Goal: Task Accomplishment & Management: Use online tool/utility

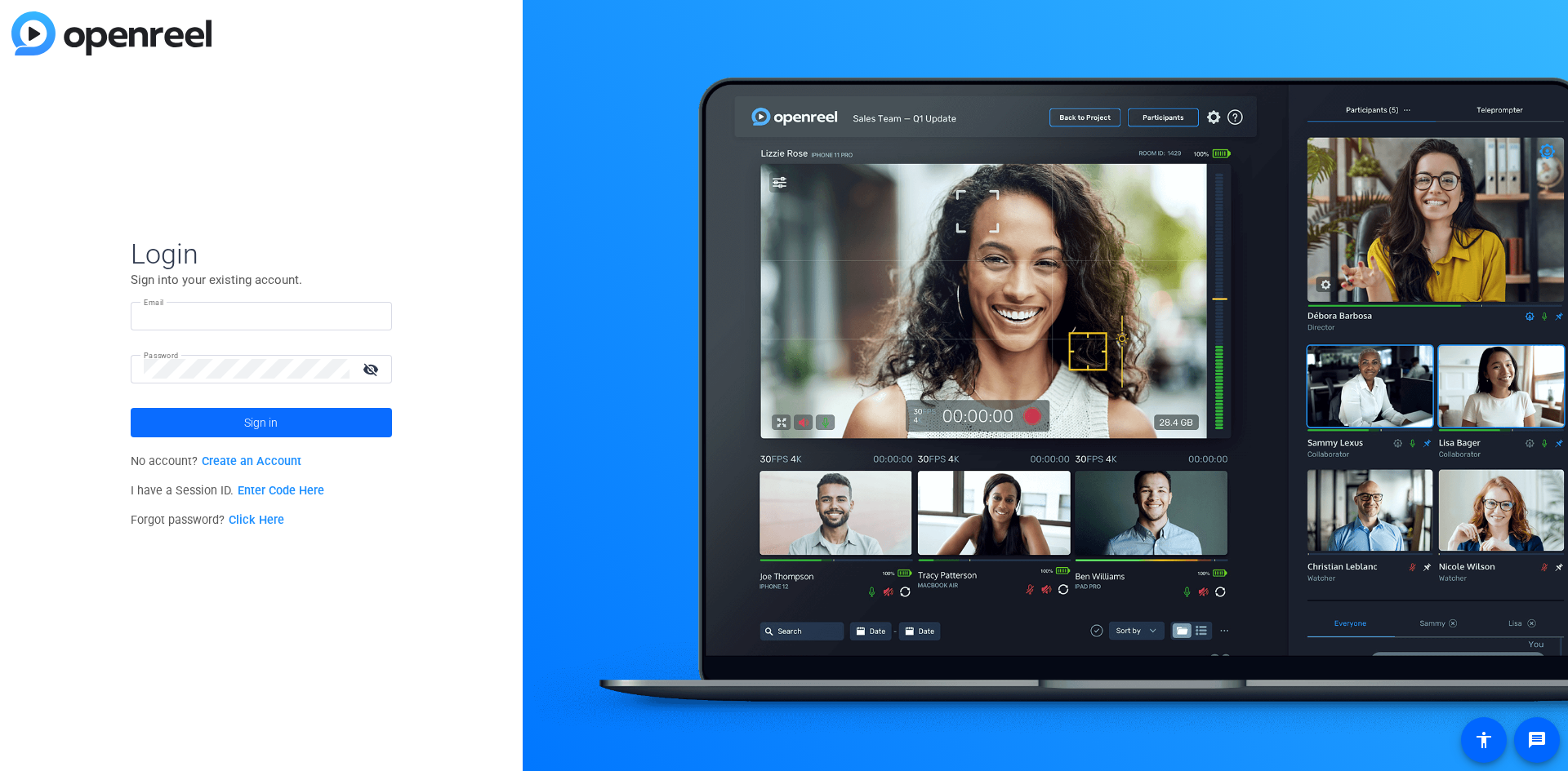
type input "[PERSON_NAME][EMAIL_ADDRESS][PERSON_NAME][DOMAIN_NAME]"
click at [271, 414] on span "Sign in" at bounding box center [261, 423] width 34 height 40
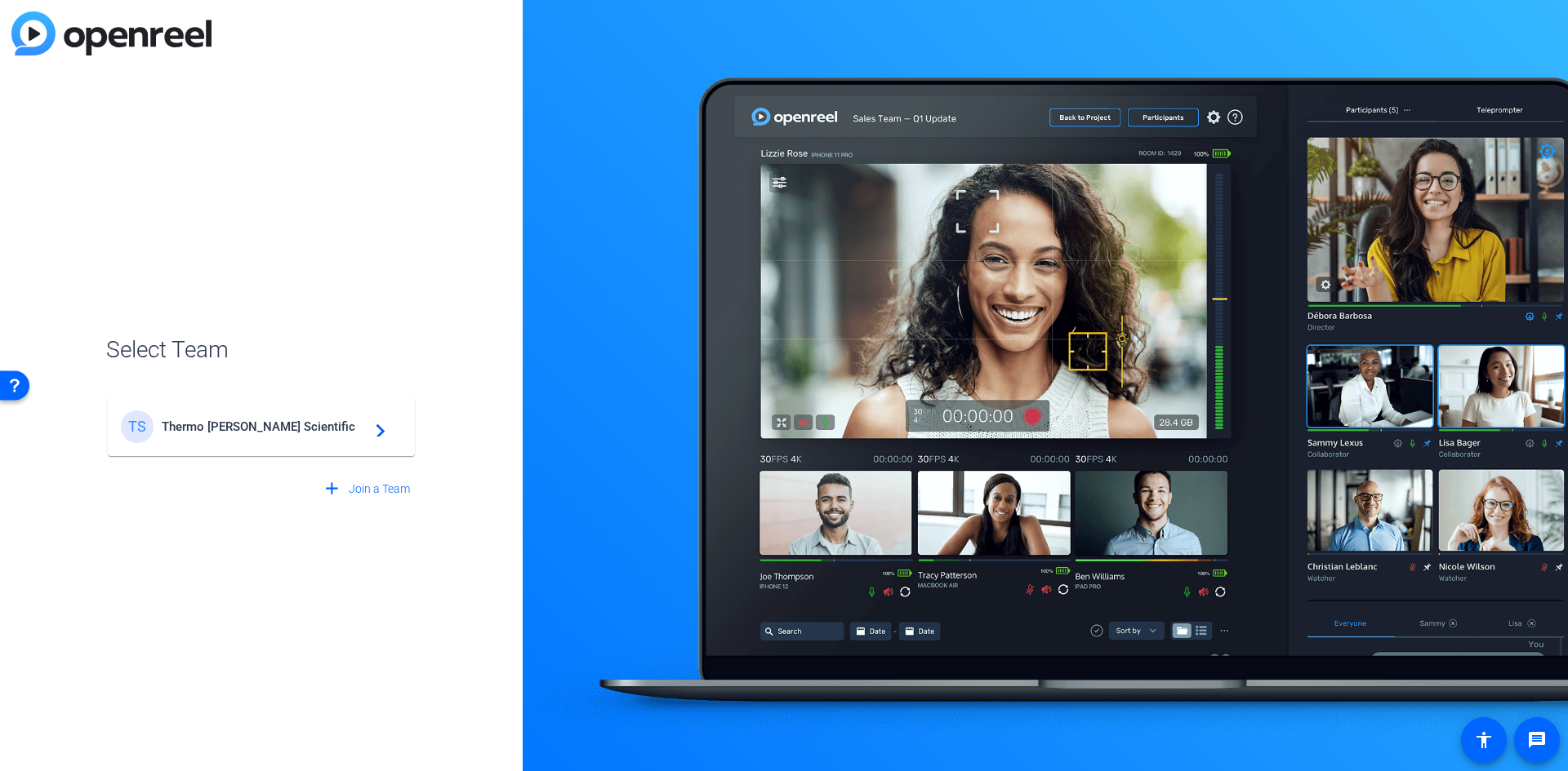
click at [237, 418] on div "TS Thermo [PERSON_NAME] Scientific navigate_next" at bounding box center [261, 427] width 281 height 33
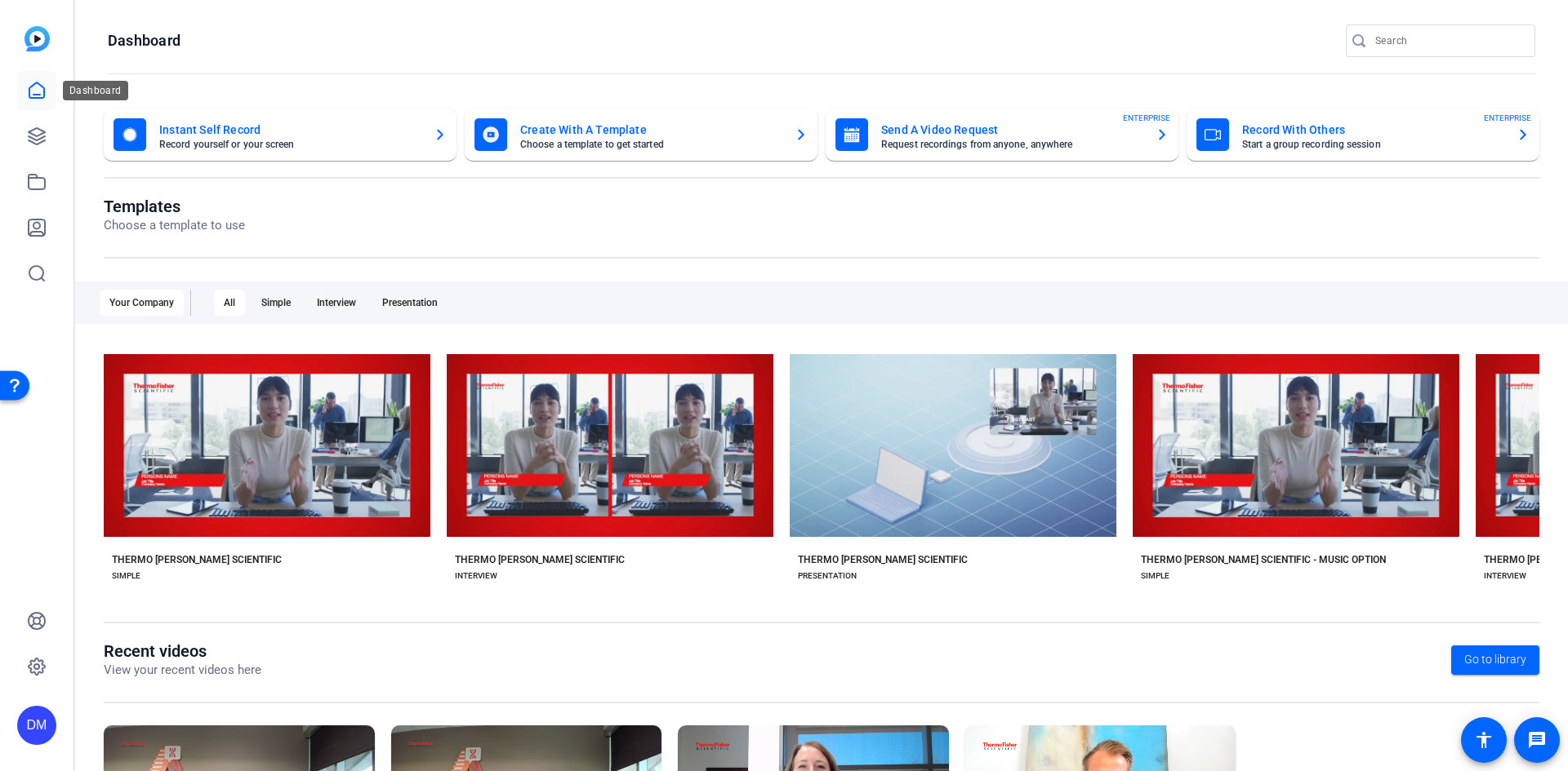
click at [39, 87] on icon at bounding box center [37, 91] width 20 height 20
click at [35, 184] on icon at bounding box center [37, 182] width 20 height 20
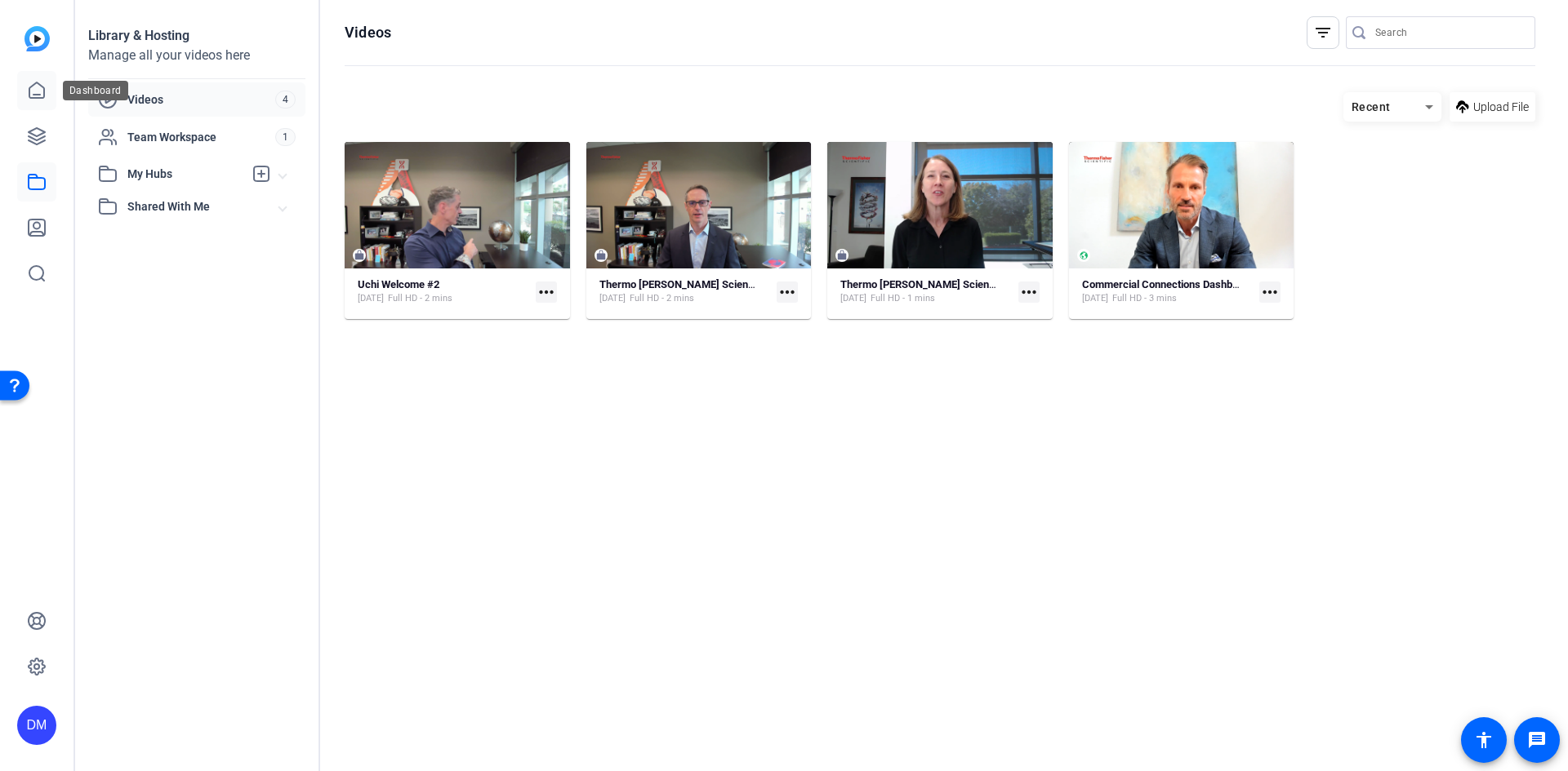
click at [37, 82] on icon at bounding box center [37, 91] width 20 height 20
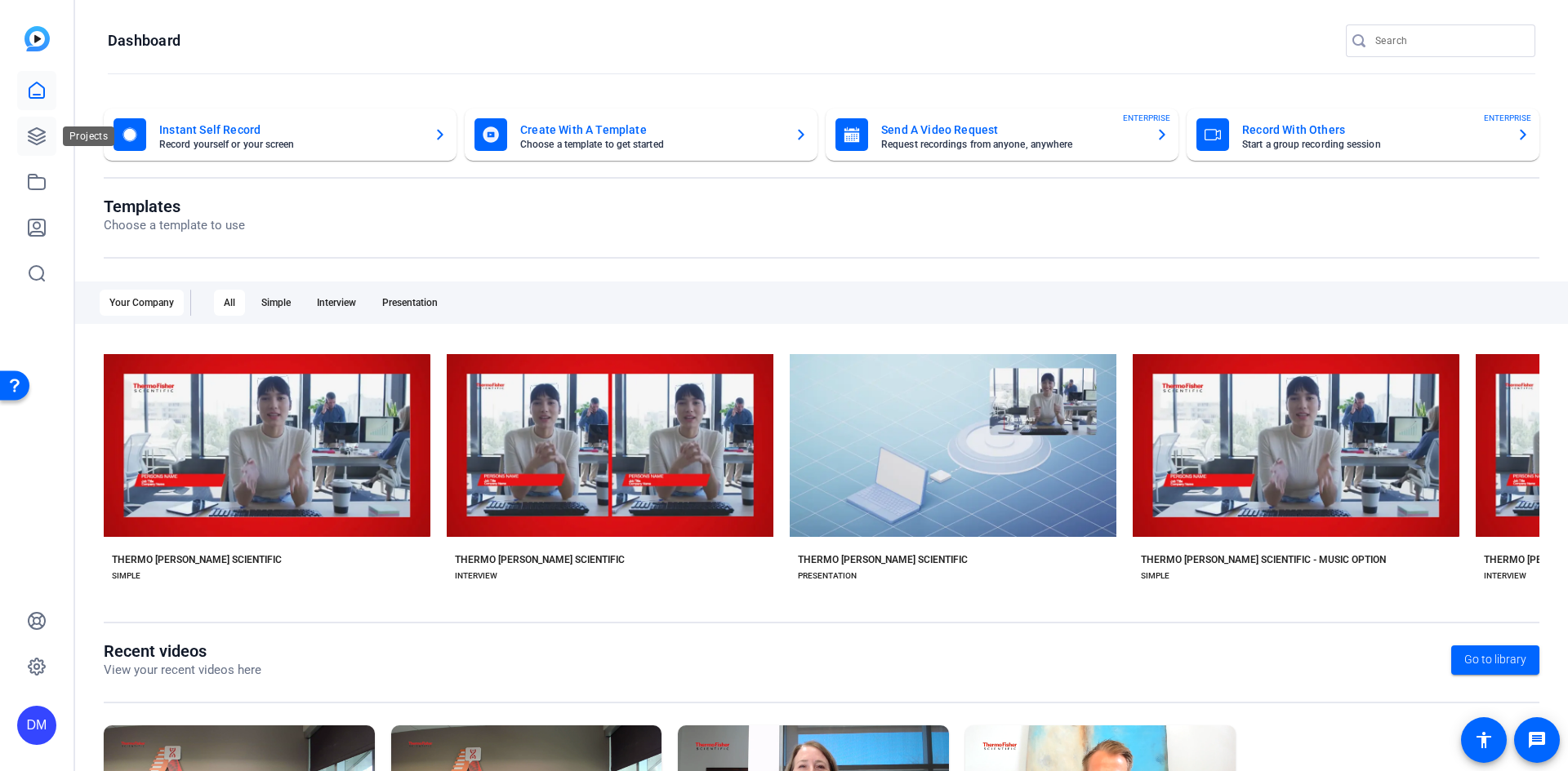
click at [36, 139] on icon at bounding box center [37, 136] width 17 height 17
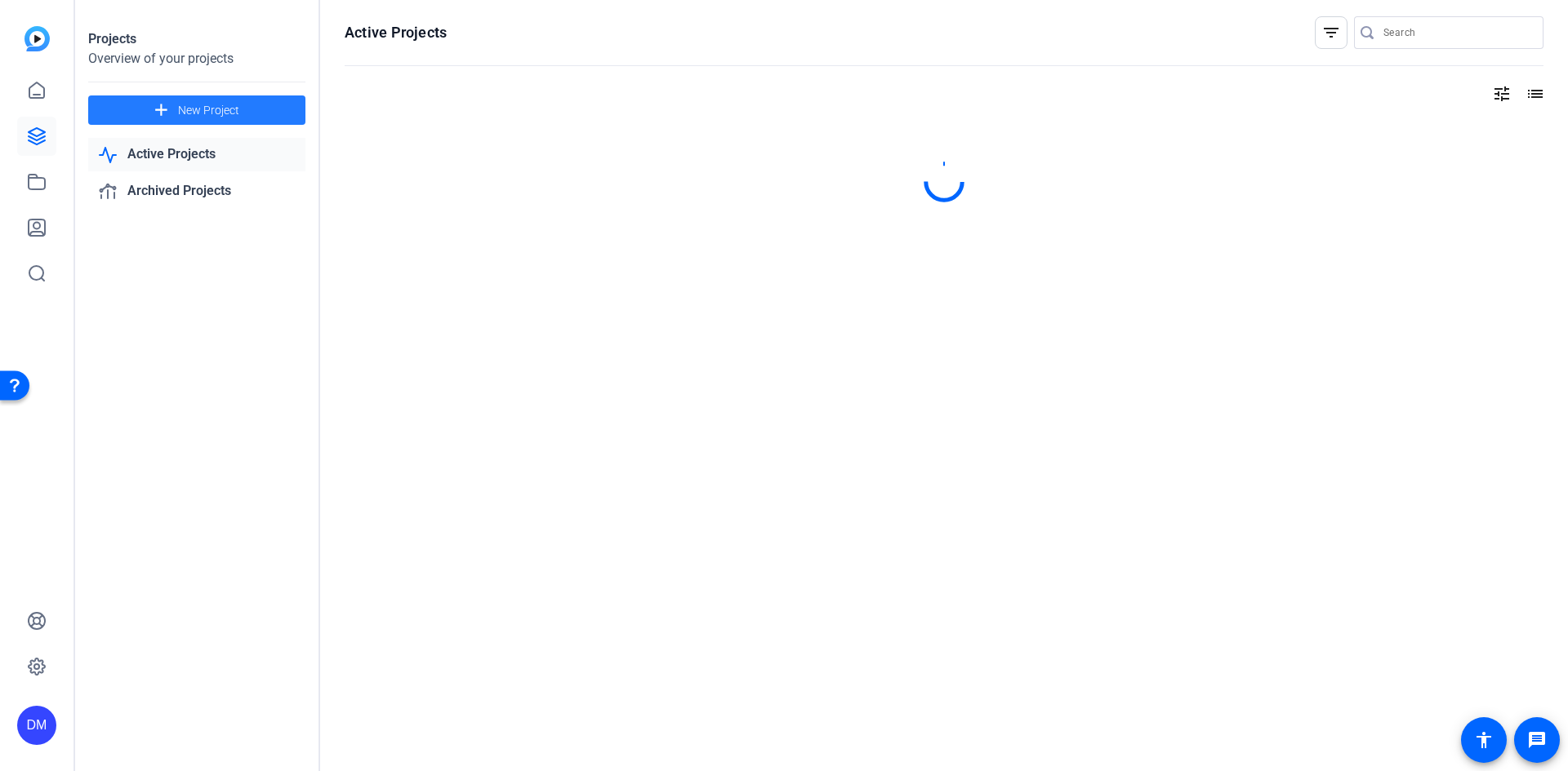
click at [197, 102] on span "New Project" at bounding box center [209, 111] width 61 height 17
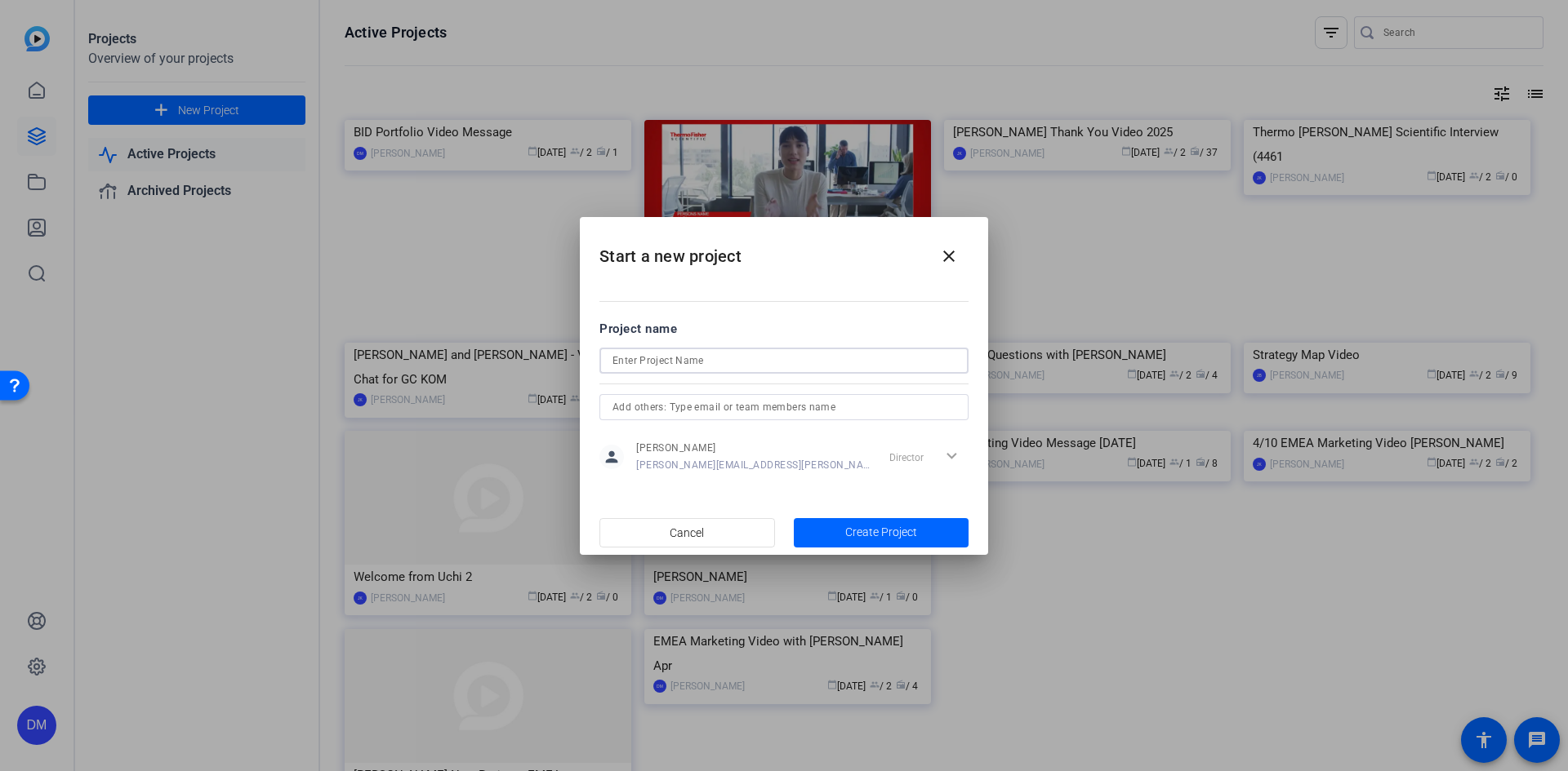
click at [656, 356] on input at bounding box center [784, 361] width 343 height 20
type input "TEST"
click at [263, 100] on span "Create Project" at bounding box center [259, 95] width 10 height 10
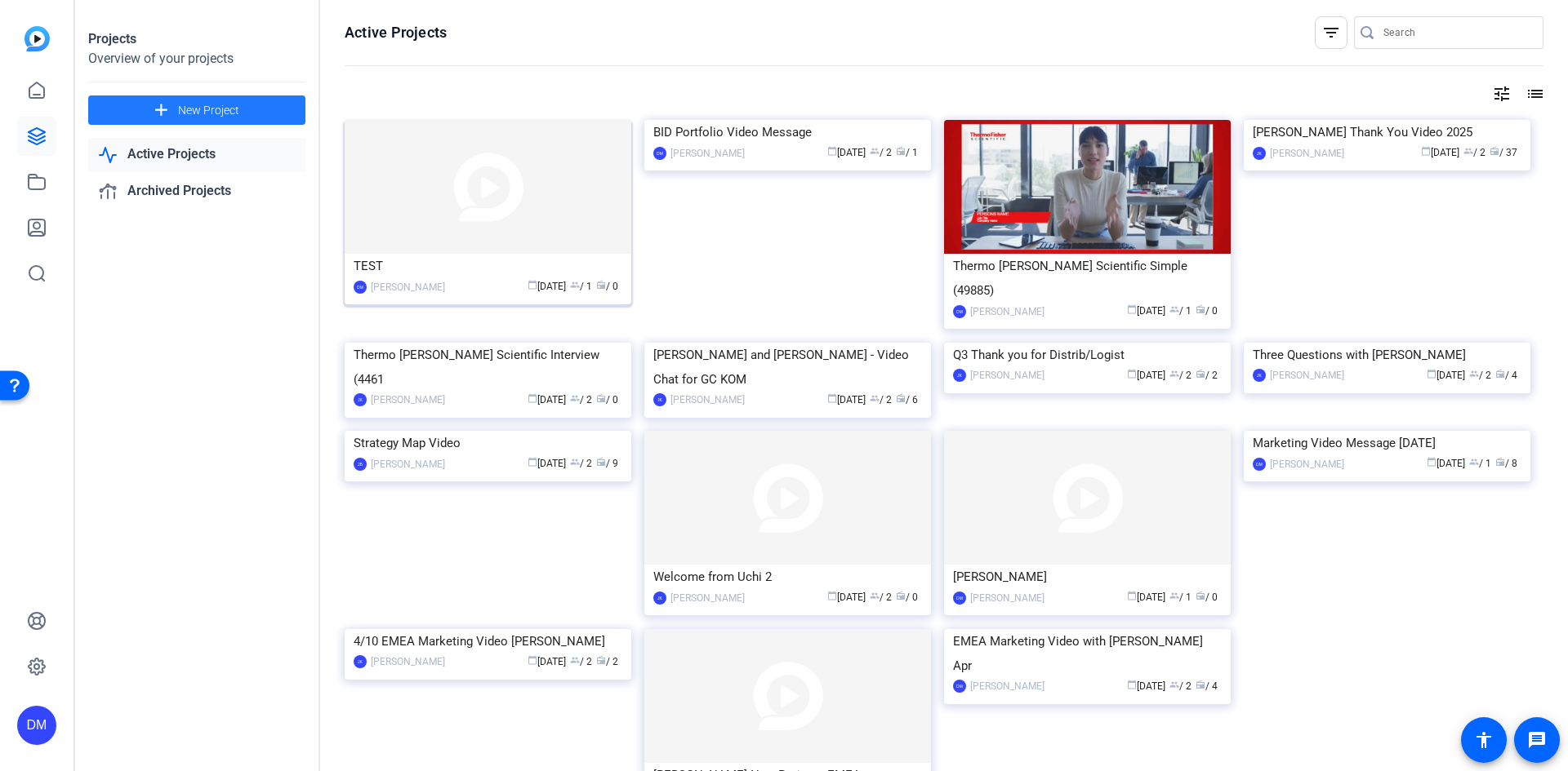
click at [455, 174] on img at bounding box center [487, 187] width 287 height 134
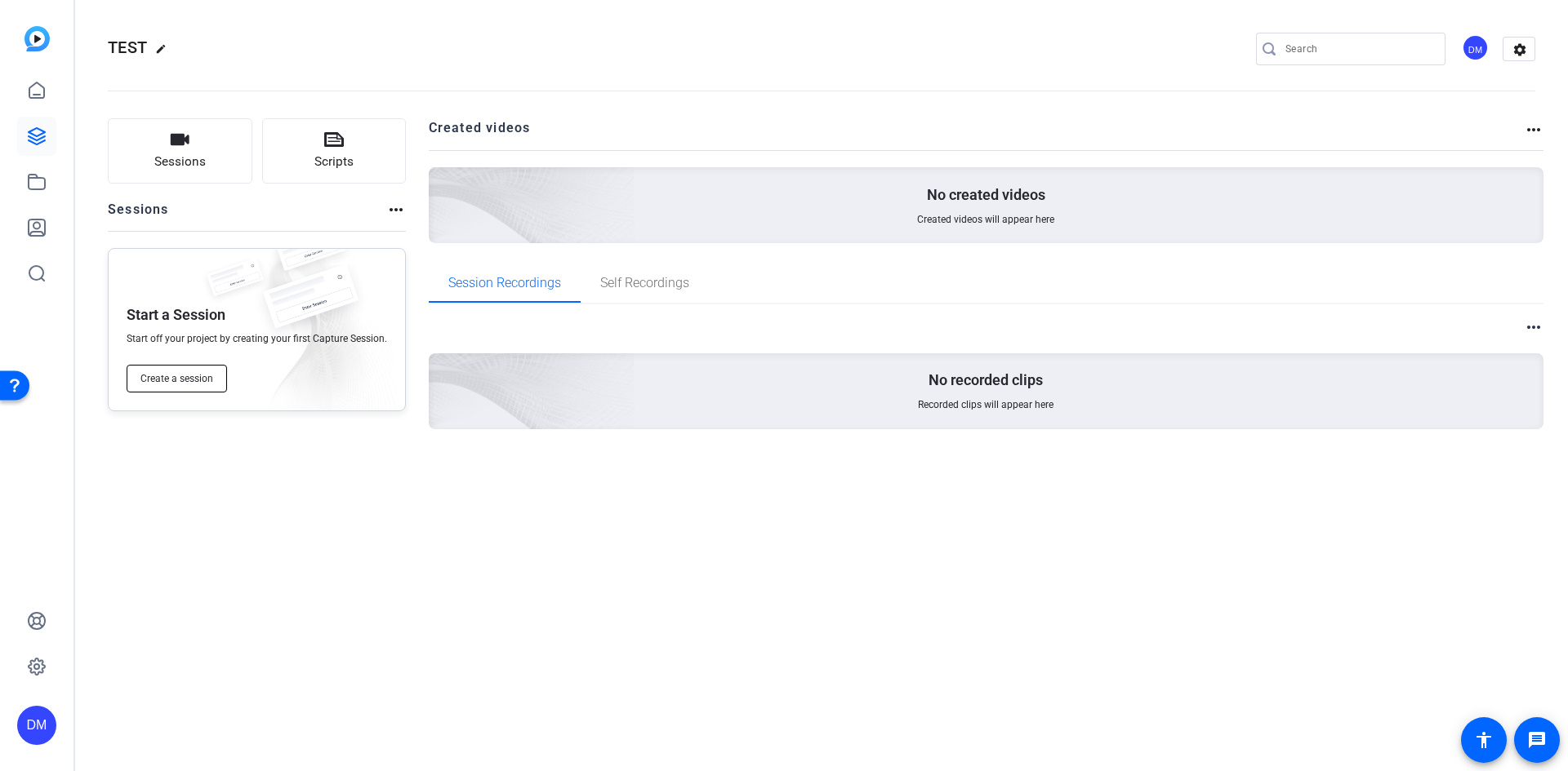
click at [191, 378] on span "Create a session" at bounding box center [177, 379] width 73 height 13
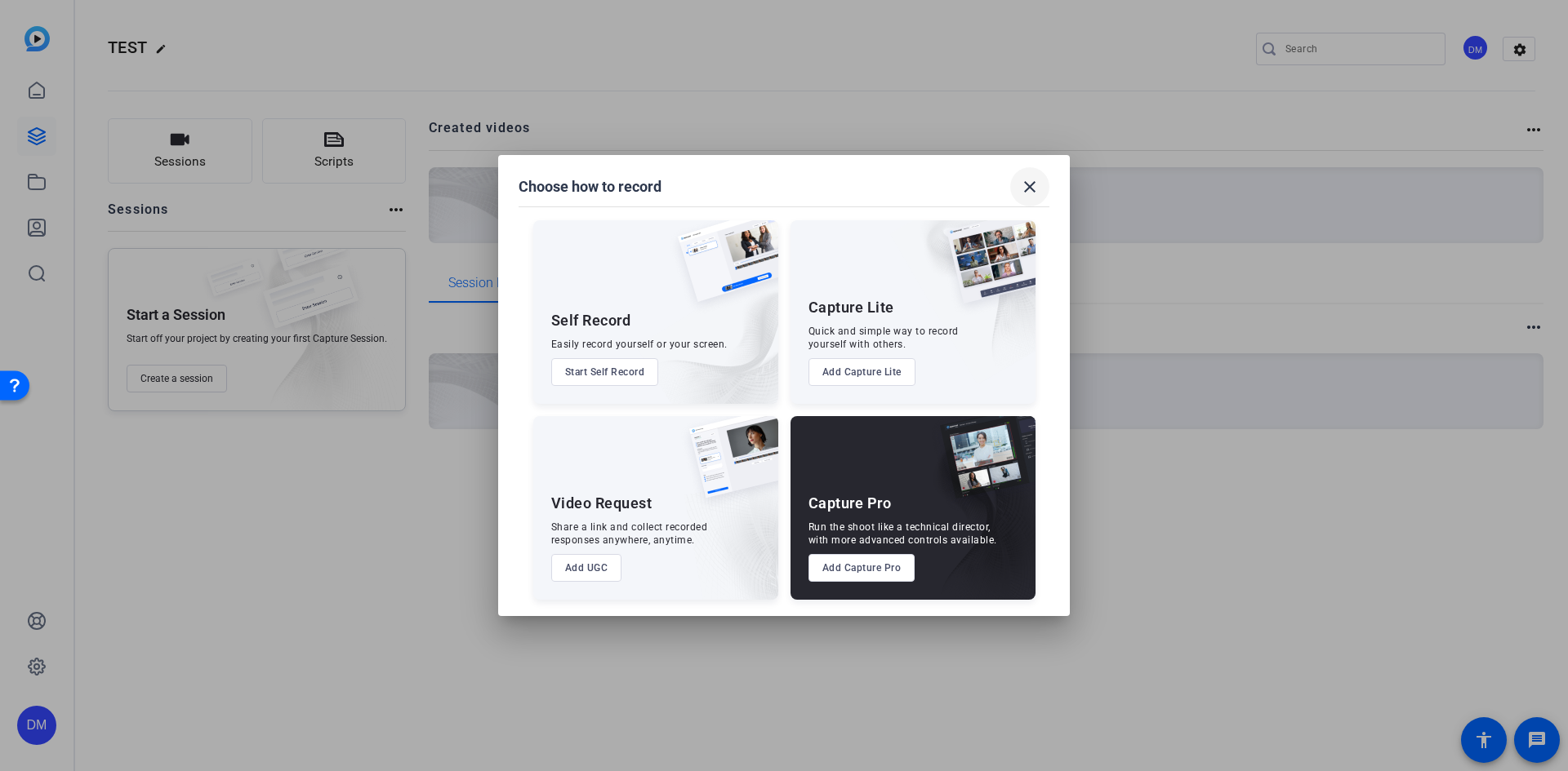
click at [1030, 187] on mat-icon "close" at bounding box center [1030, 187] width 20 height 20
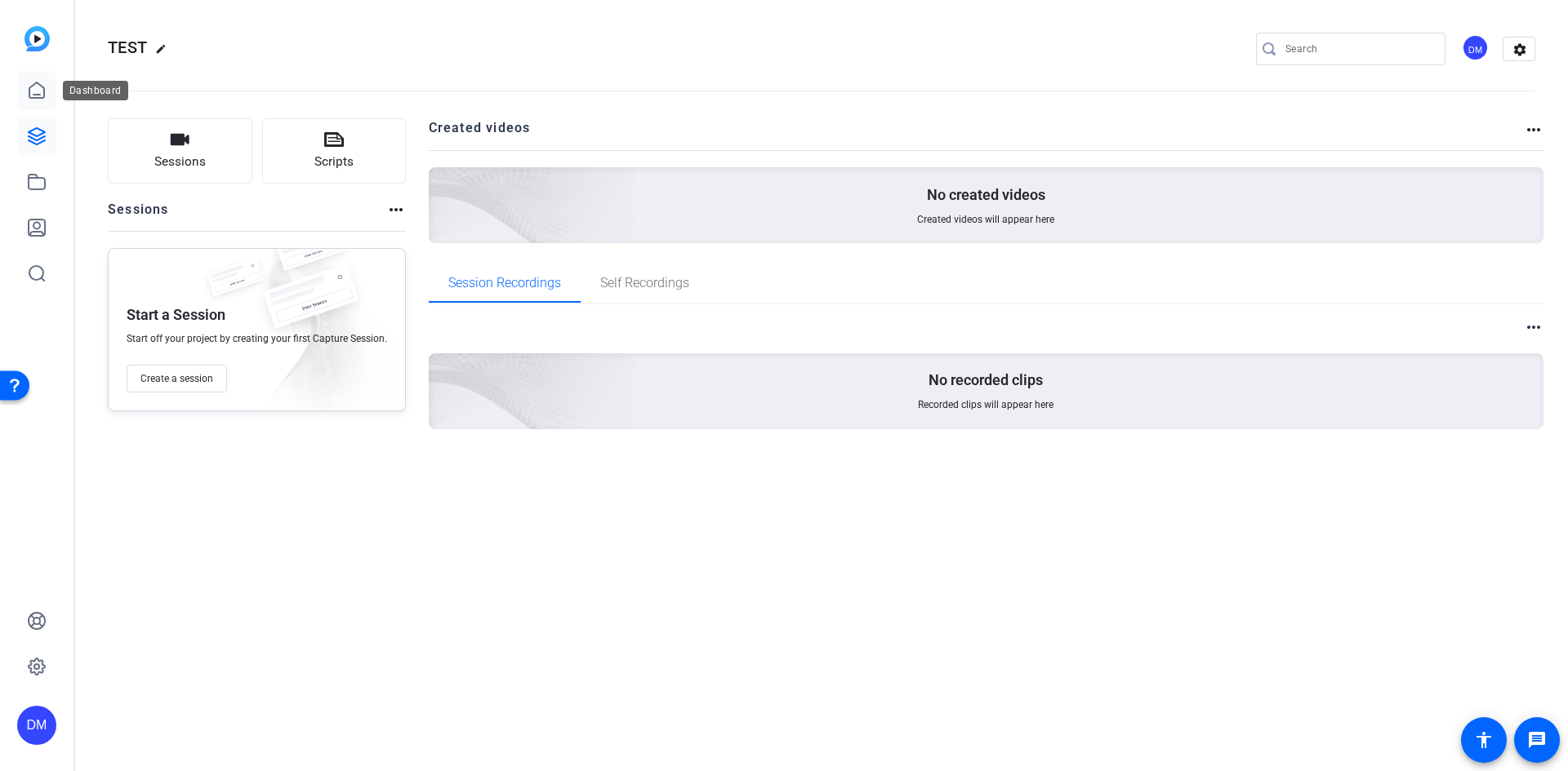
click at [43, 92] on icon at bounding box center [37, 90] width 15 height 16
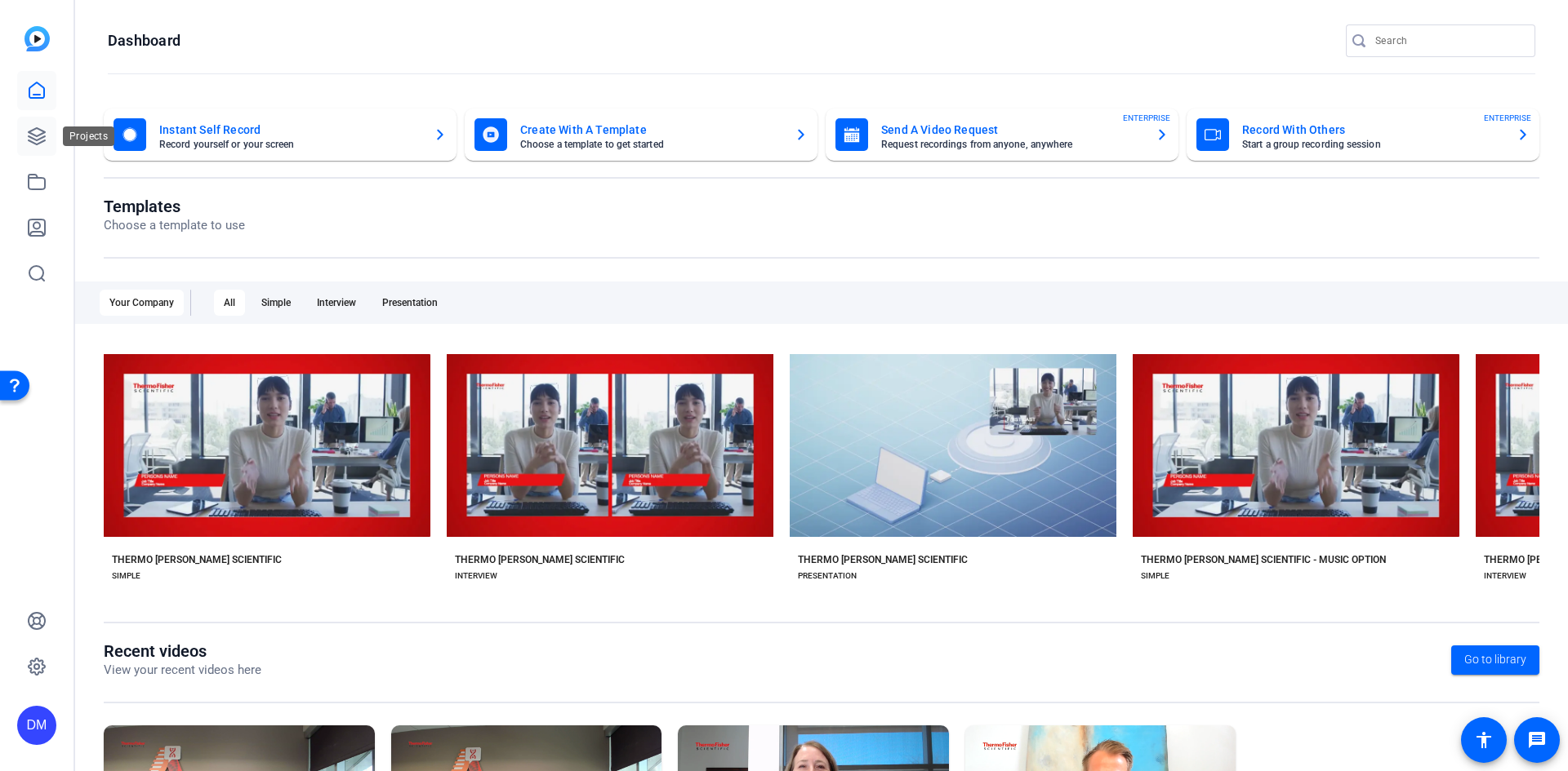
click at [36, 135] on icon at bounding box center [37, 136] width 17 height 17
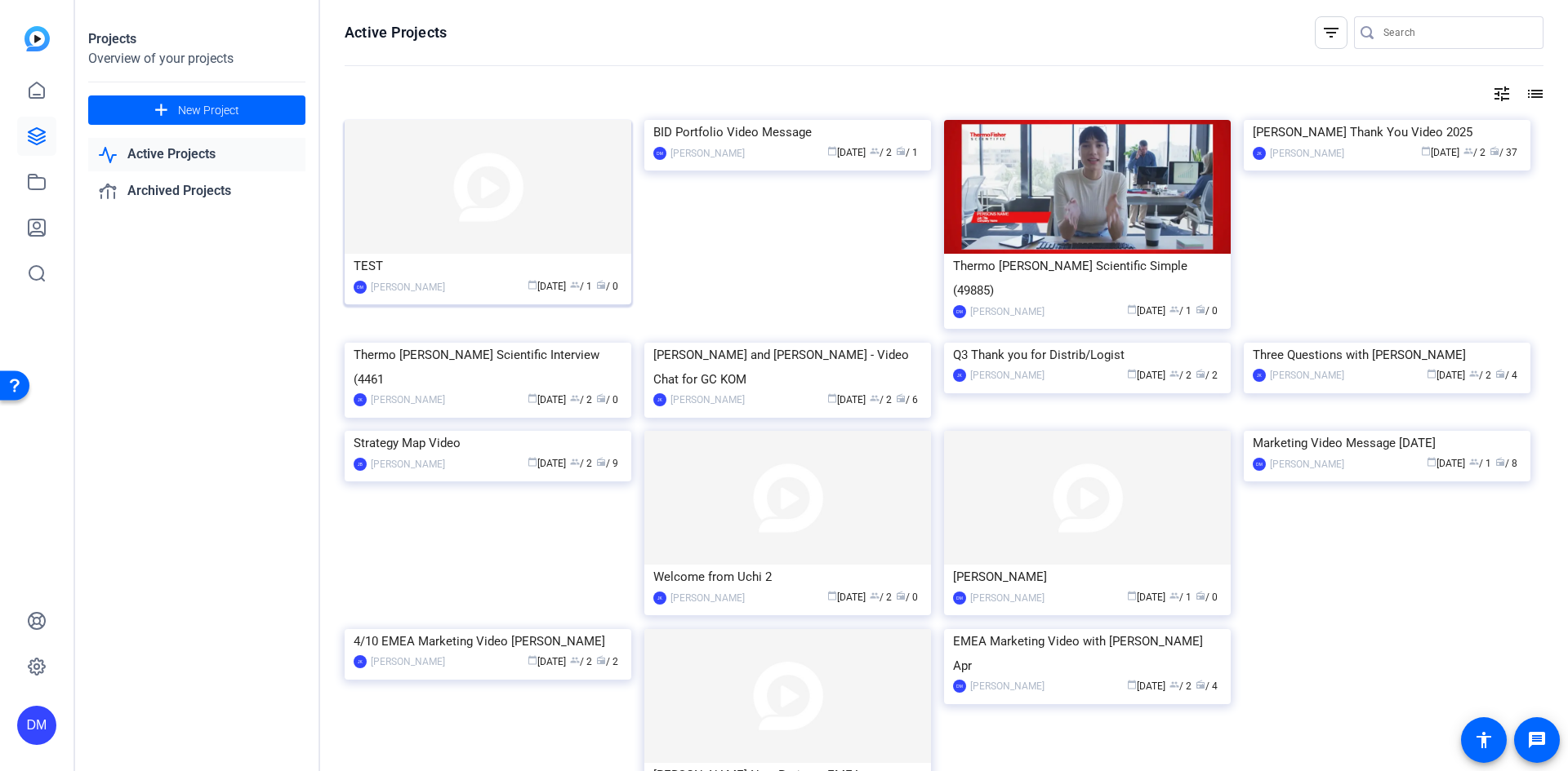
click at [486, 193] on img at bounding box center [487, 187] width 287 height 134
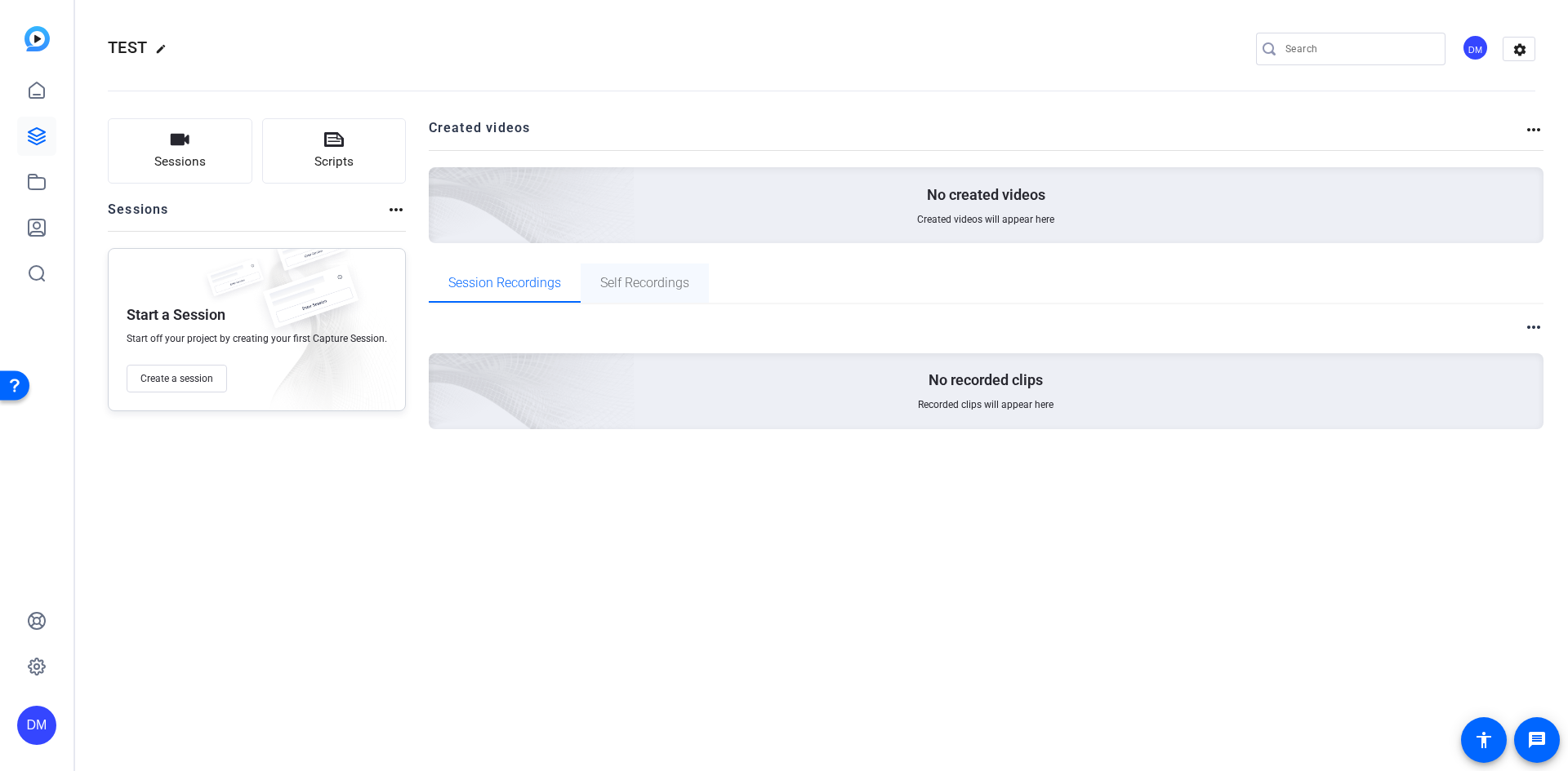
click at [636, 286] on span "Self Recordings" at bounding box center [645, 283] width 89 height 13
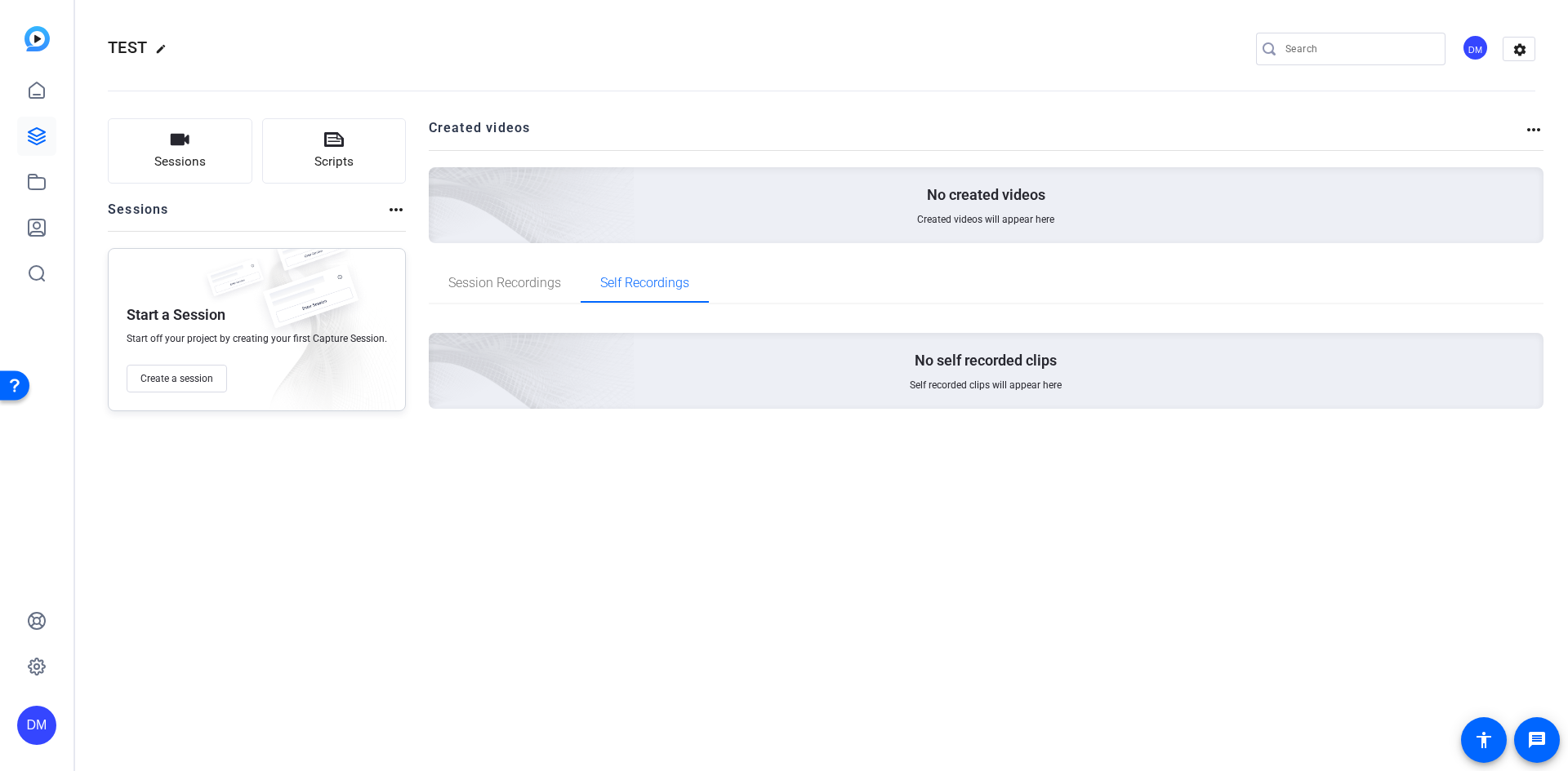
click at [1528, 133] on mat-icon "more_horiz" at bounding box center [1533, 130] width 20 height 20
click at [1535, 129] on div at bounding box center [784, 386] width 1568 height 771
click at [1535, 129] on mat-icon "more_horiz" at bounding box center [1533, 130] width 20 height 20
click at [690, 481] on div at bounding box center [784, 386] width 1568 height 771
click at [518, 282] on span "Session Recordings" at bounding box center [505, 283] width 112 height 13
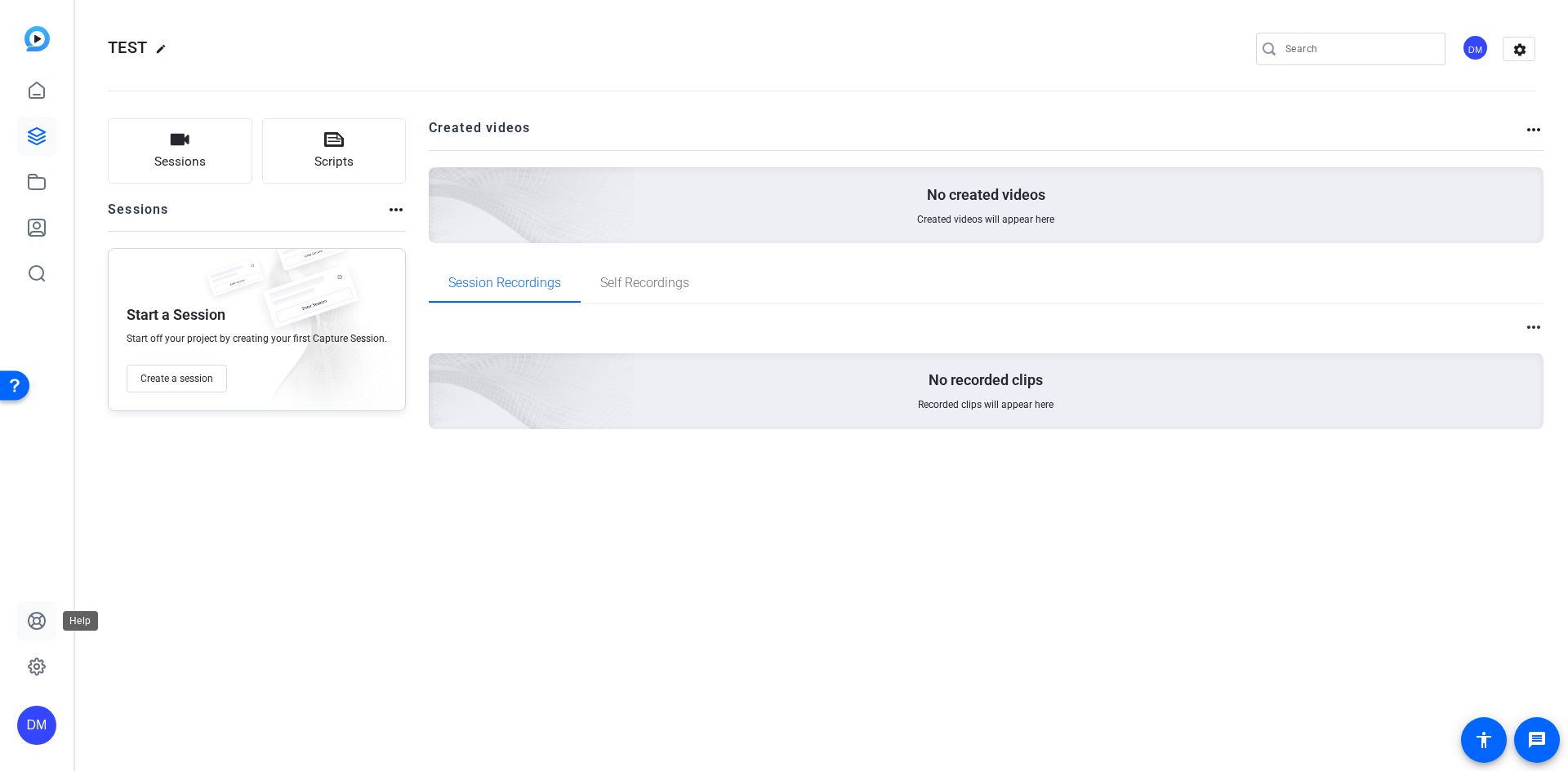
click at [32, 618] on icon at bounding box center [37, 622] width 20 height 20
click at [168, 154] on span "Sessions" at bounding box center [180, 162] width 51 height 19
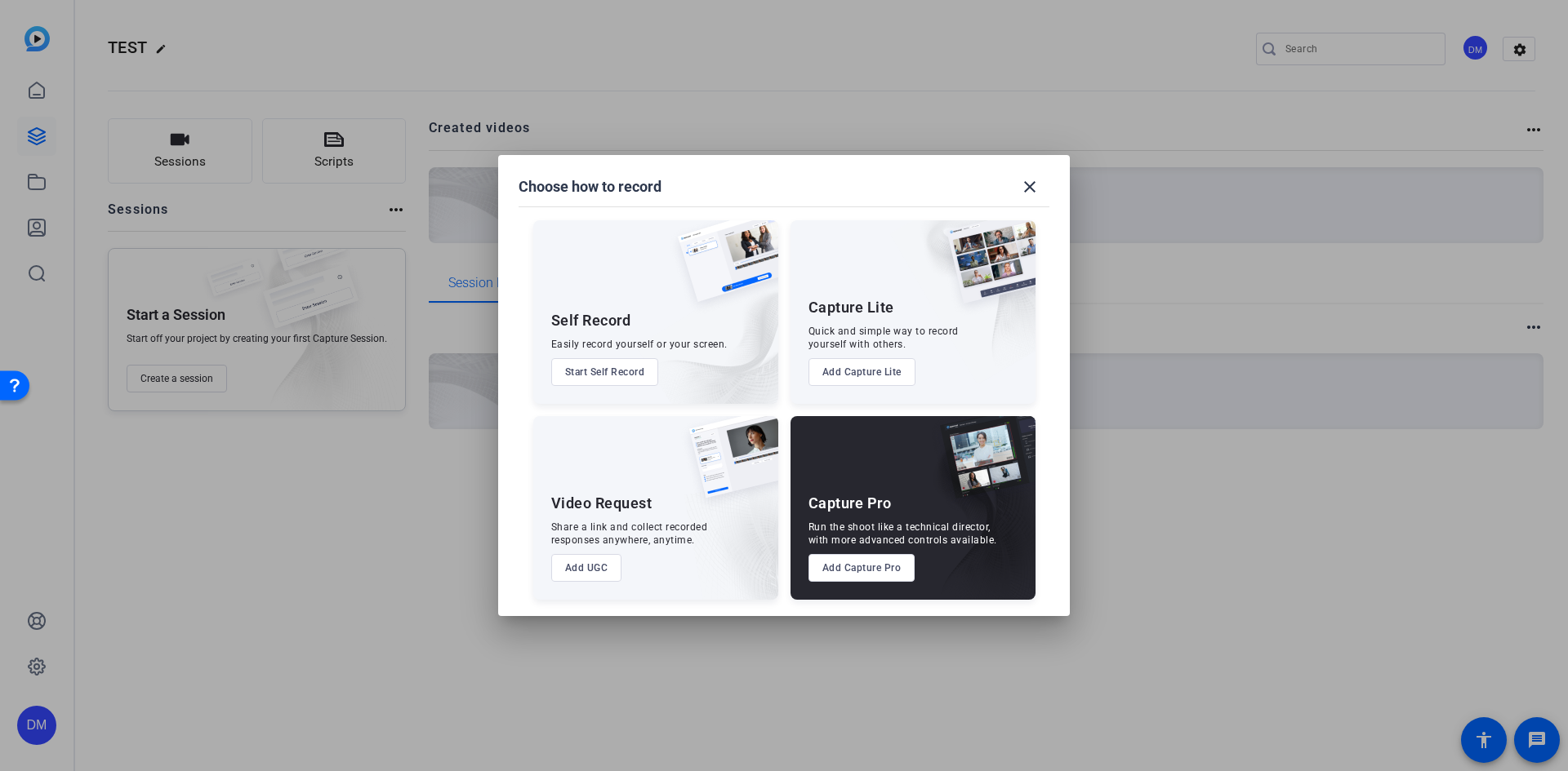
click at [865, 567] on button "Add Capture Pro" at bounding box center [862, 568] width 107 height 28
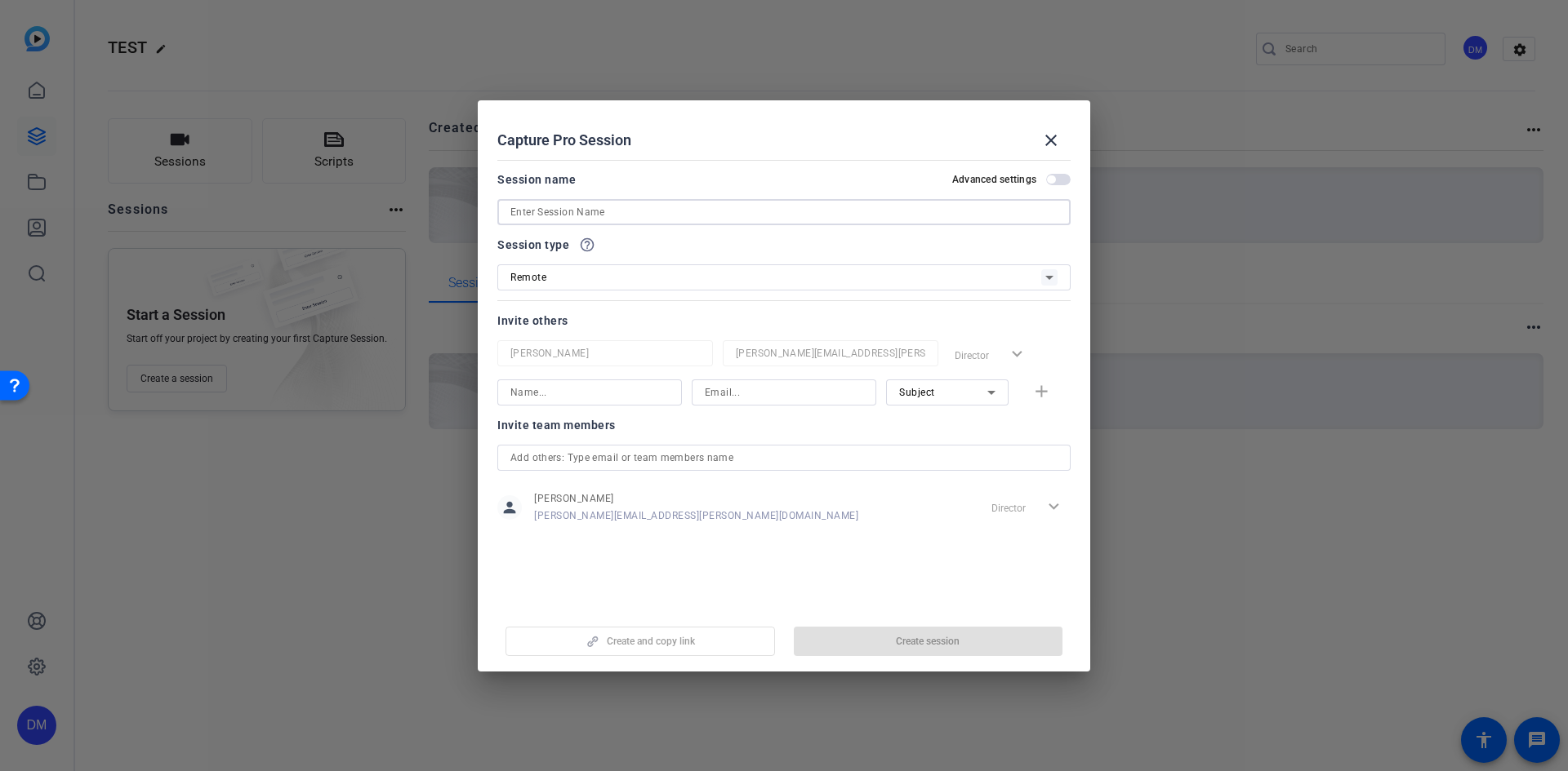
click at [712, 206] on input at bounding box center [784, 212] width 547 height 20
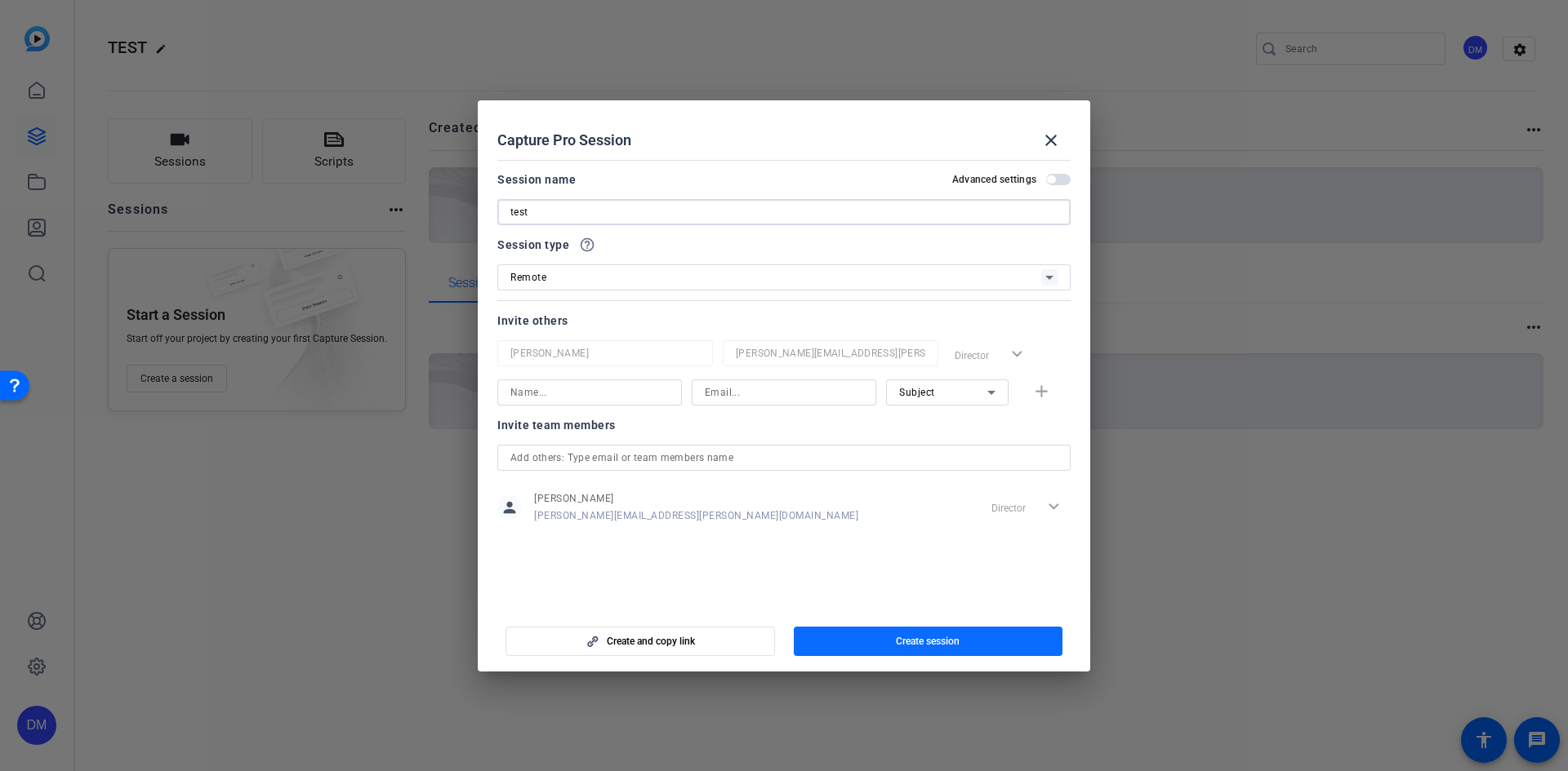
type input "test"
click at [912, 642] on span "Create session" at bounding box center [927, 641] width 64 height 13
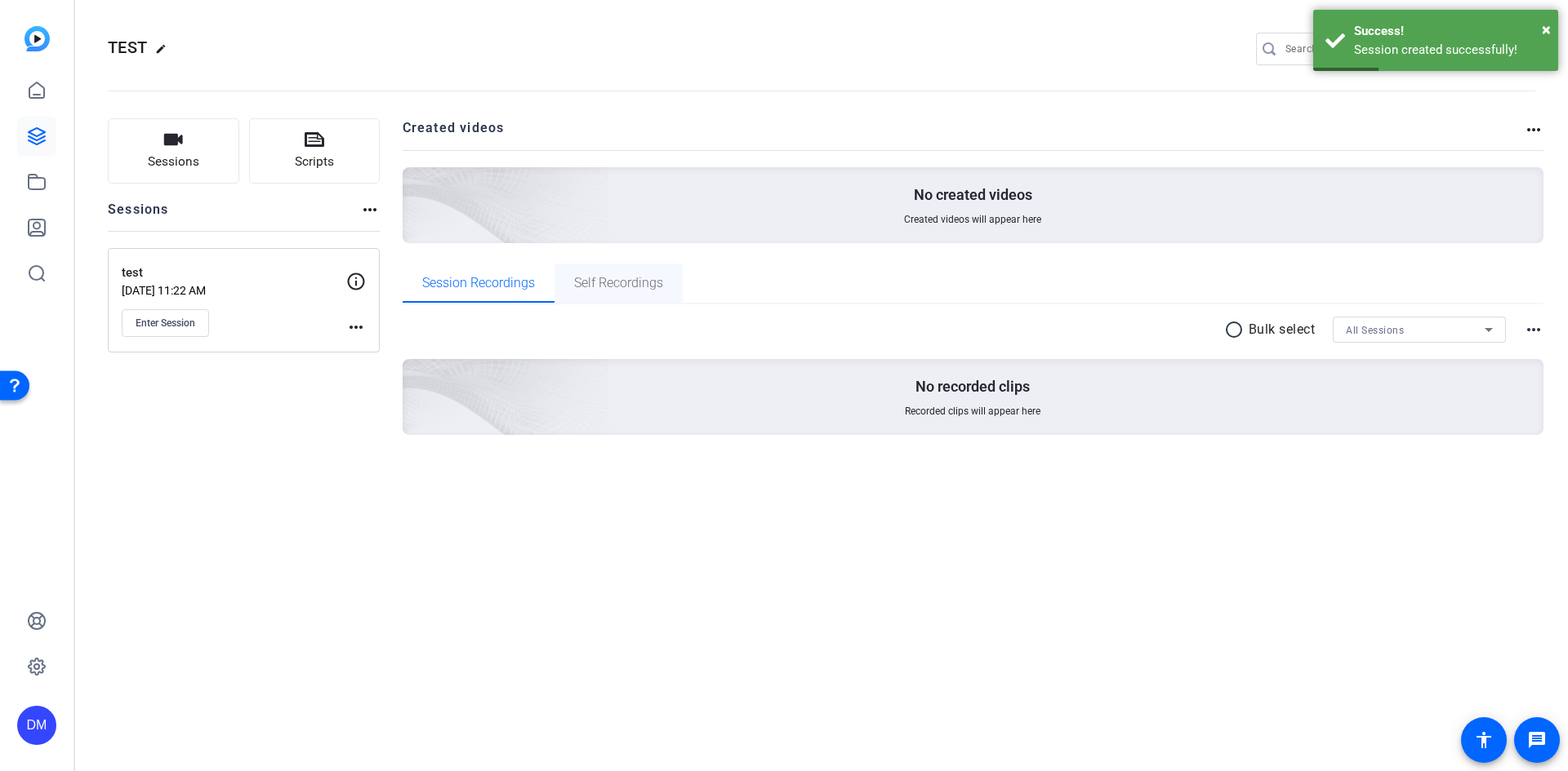
click at [615, 277] on span "Self Recordings" at bounding box center [618, 283] width 89 height 13
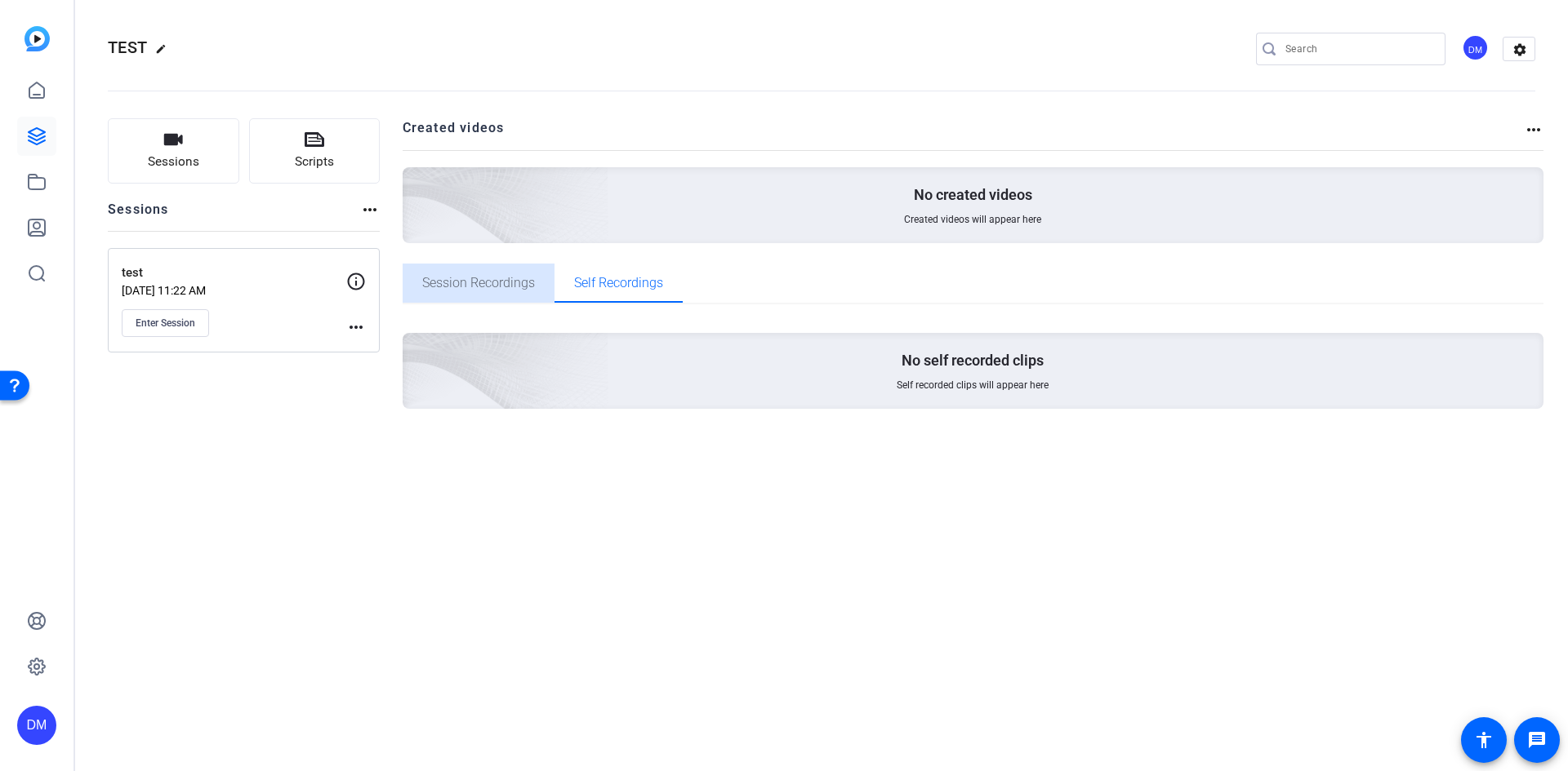
click at [478, 277] on span "Session Recordings" at bounding box center [478, 283] width 112 height 13
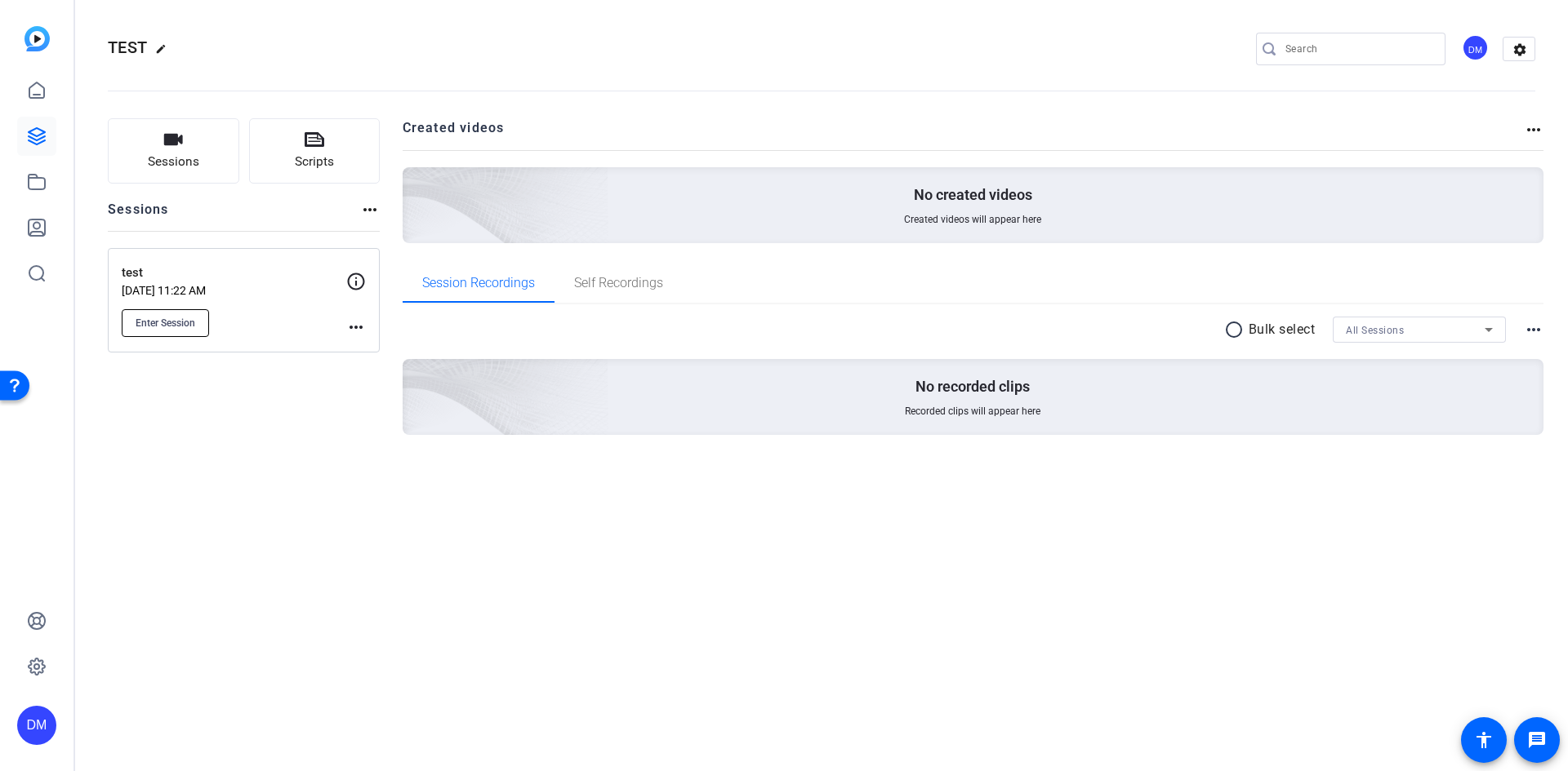
click at [168, 325] on span "Enter Session" at bounding box center [165, 324] width 59 height 13
click at [360, 281] on icon at bounding box center [356, 281] width 20 height 20
click at [359, 332] on mat-icon "more_horiz" at bounding box center [356, 328] width 20 height 20
click at [301, 403] on div at bounding box center [784, 386] width 1568 height 771
click at [37, 182] on icon at bounding box center [37, 182] width 20 height 20
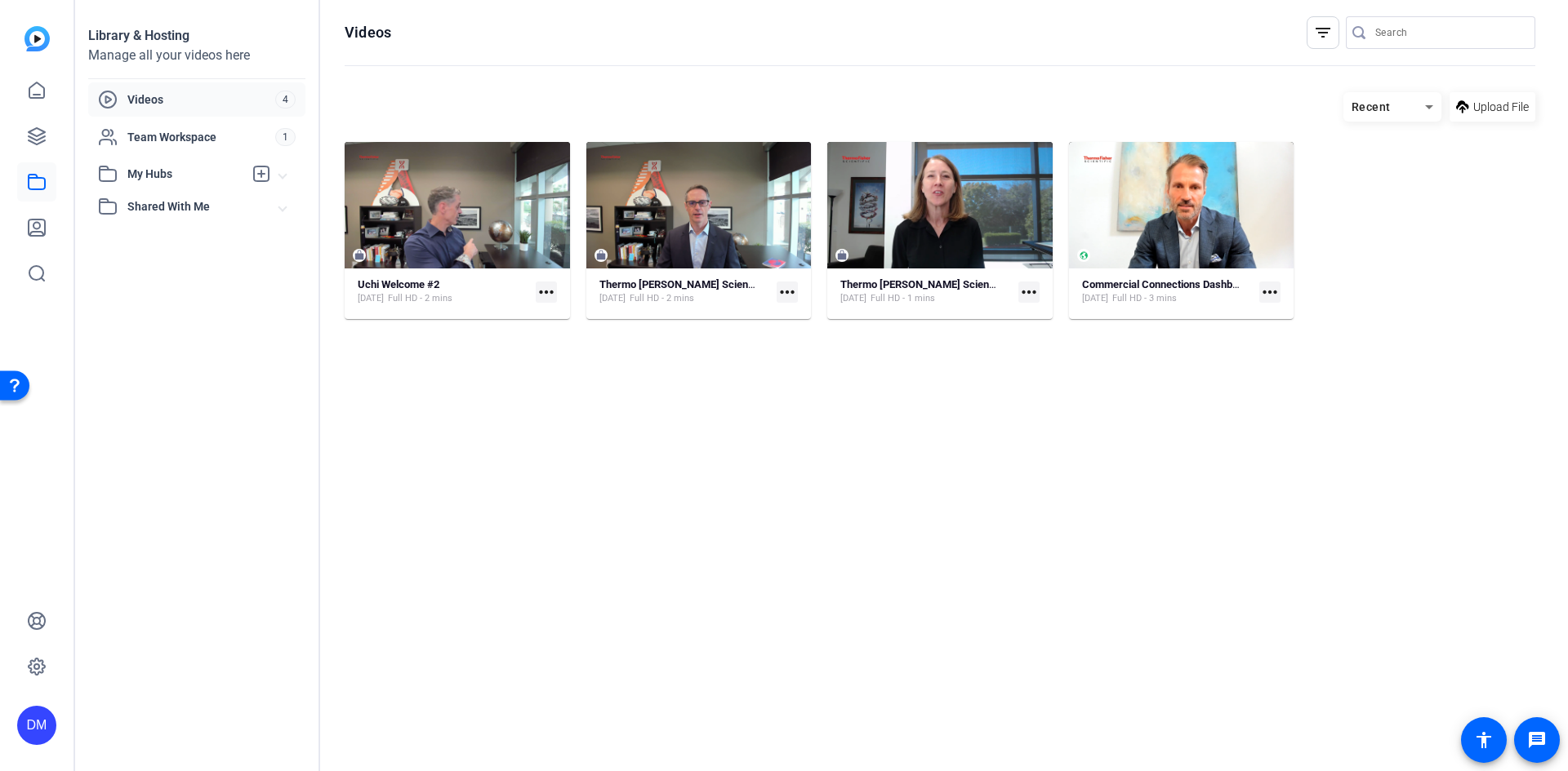
click at [143, 97] on span "Videos" at bounding box center [201, 100] width 148 height 17
click at [146, 135] on span "Team Workspace" at bounding box center [201, 137] width 148 height 17
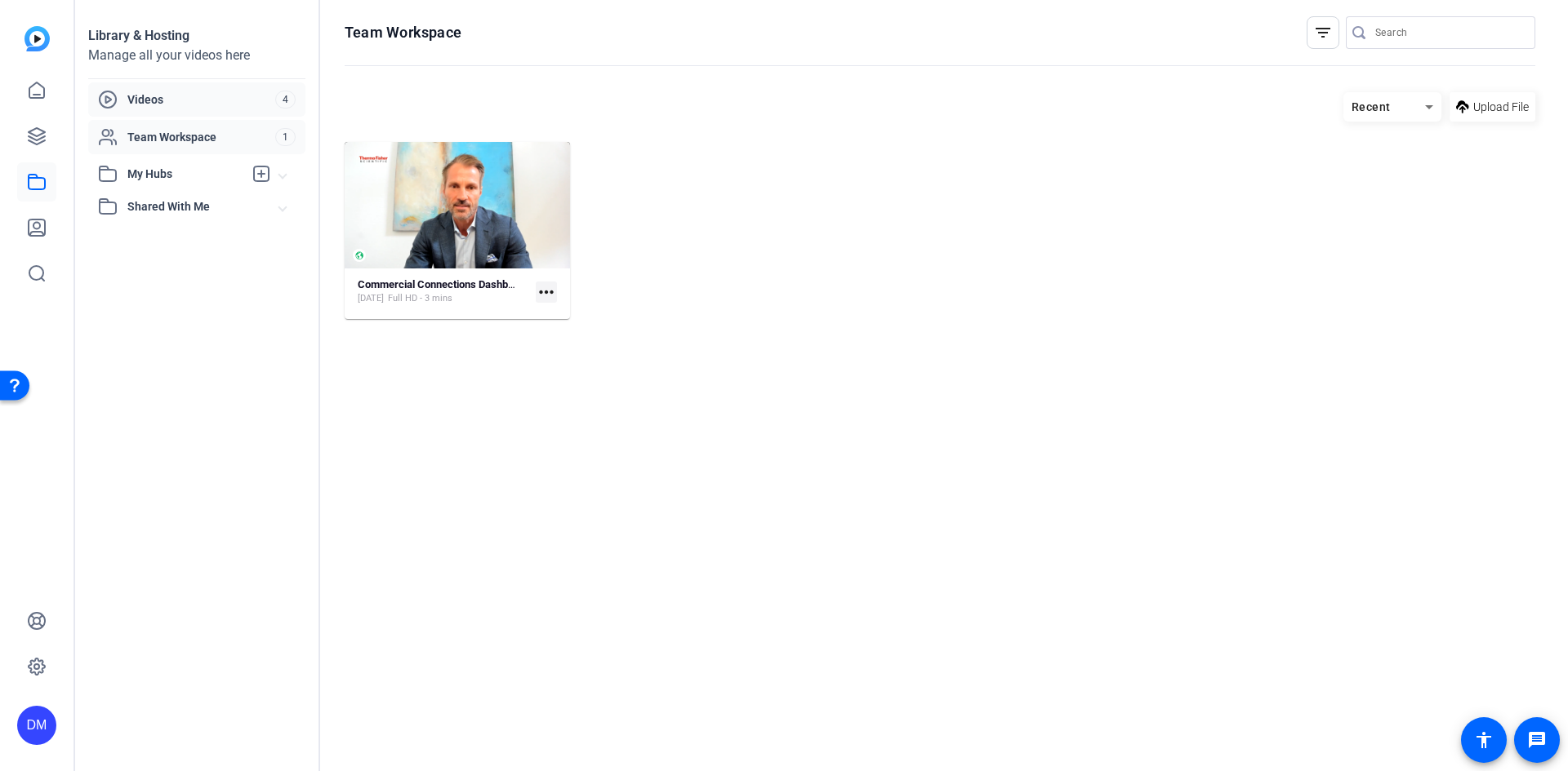
click at [146, 98] on span "Videos" at bounding box center [201, 100] width 148 height 17
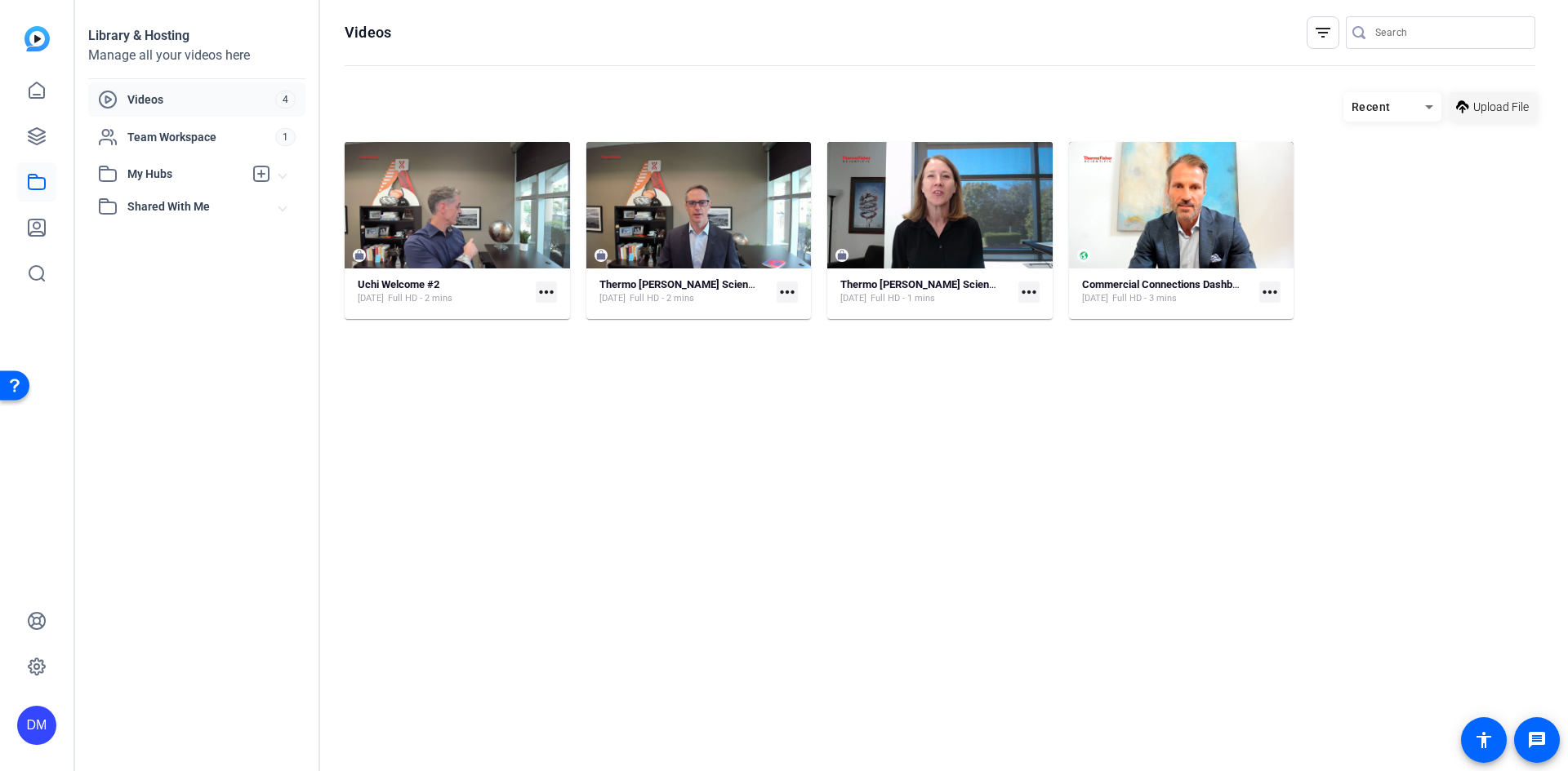
click at [1485, 108] on span "Upload File" at bounding box center [1500, 107] width 55 height 17
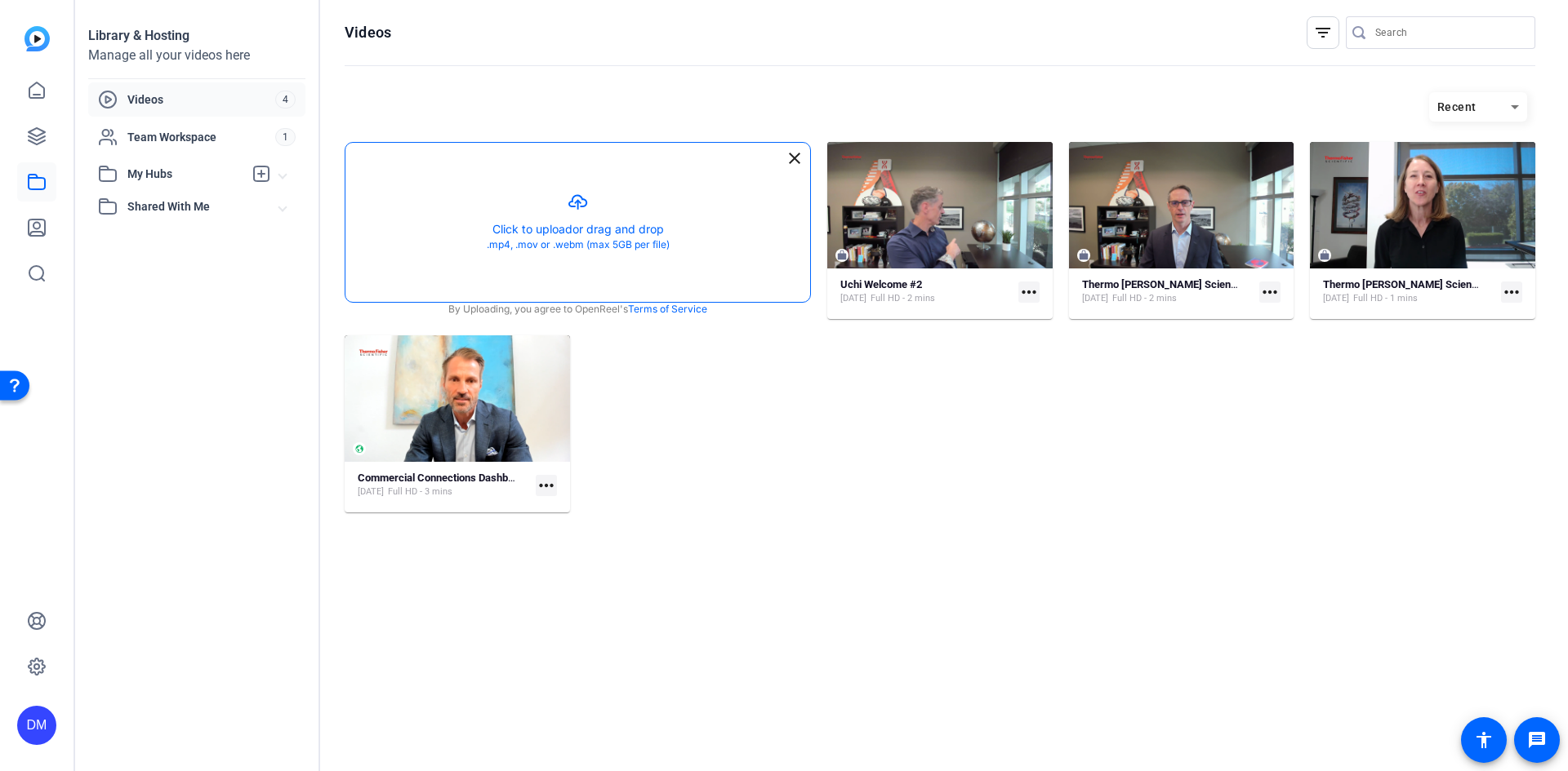
click at [560, 230] on button "button" at bounding box center [577, 222] width 465 height 159
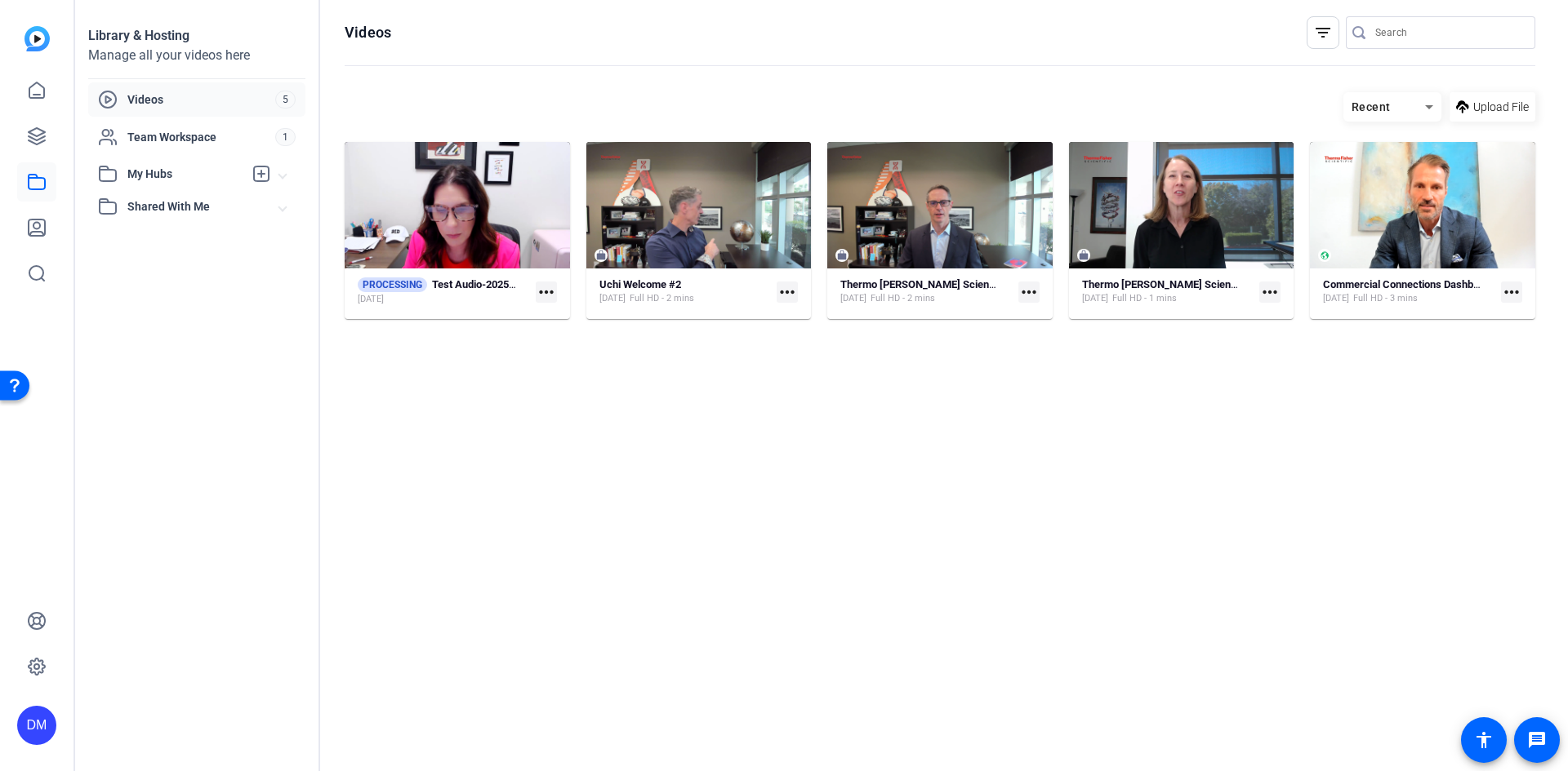
click at [550, 295] on mat-icon "more_horiz" at bounding box center [547, 292] width 21 height 21
click at [485, 395] on div at bounding box center [784, 386] width 1568 height 771
click at [546, 291] on mat-icon "more_horiz" at bounding box center [547, 292] width 21 height 21
click at [575, 338] on span "Extract Audio" at bounding box center [599, 338] width 101 height 20
click at [148, 97] on span "Videos" at bounding box center [201, 100] width 148 height 17
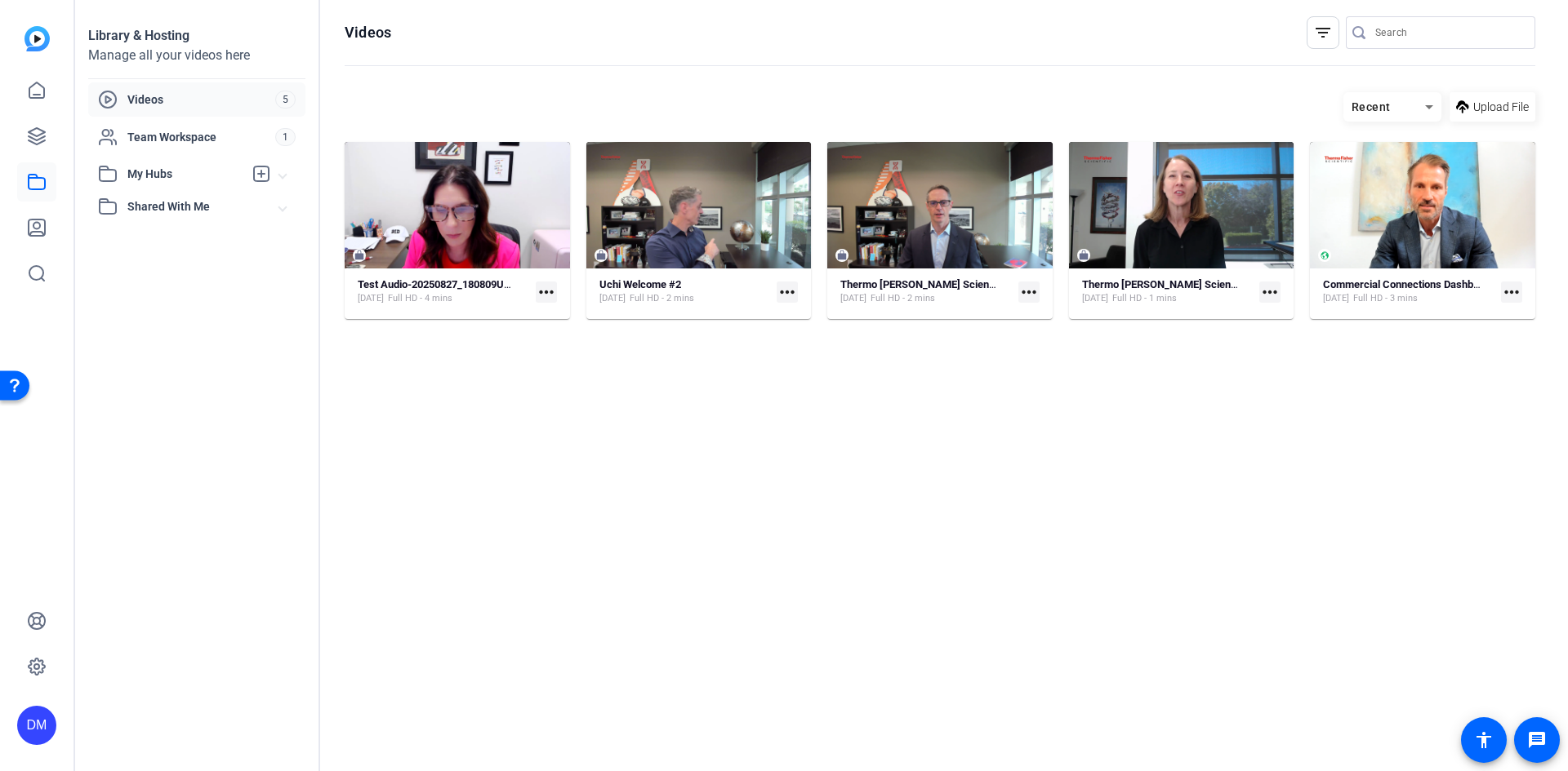
click at [553, 291] on mat-icon "more_horiz" at bounding box center [547, 292] width 21 height 21
click at [553, 291] on div at bounding box center [784, 386] width 1568 height 771
click at [553, 291] on mat-icon "more_horiz" at bounding box center [547, 292] width 21 height 21
click at [606, 335] on span "Download Audio" at bounding box center [599, 338] width 101 height 20
click at [1097, 567] on hosting-listing "Recent Upload File Test Audio-20250827_180809UTC-Meeting Recording [DATE] Full …" at bounding box center [940, 415] width 1191 height 663
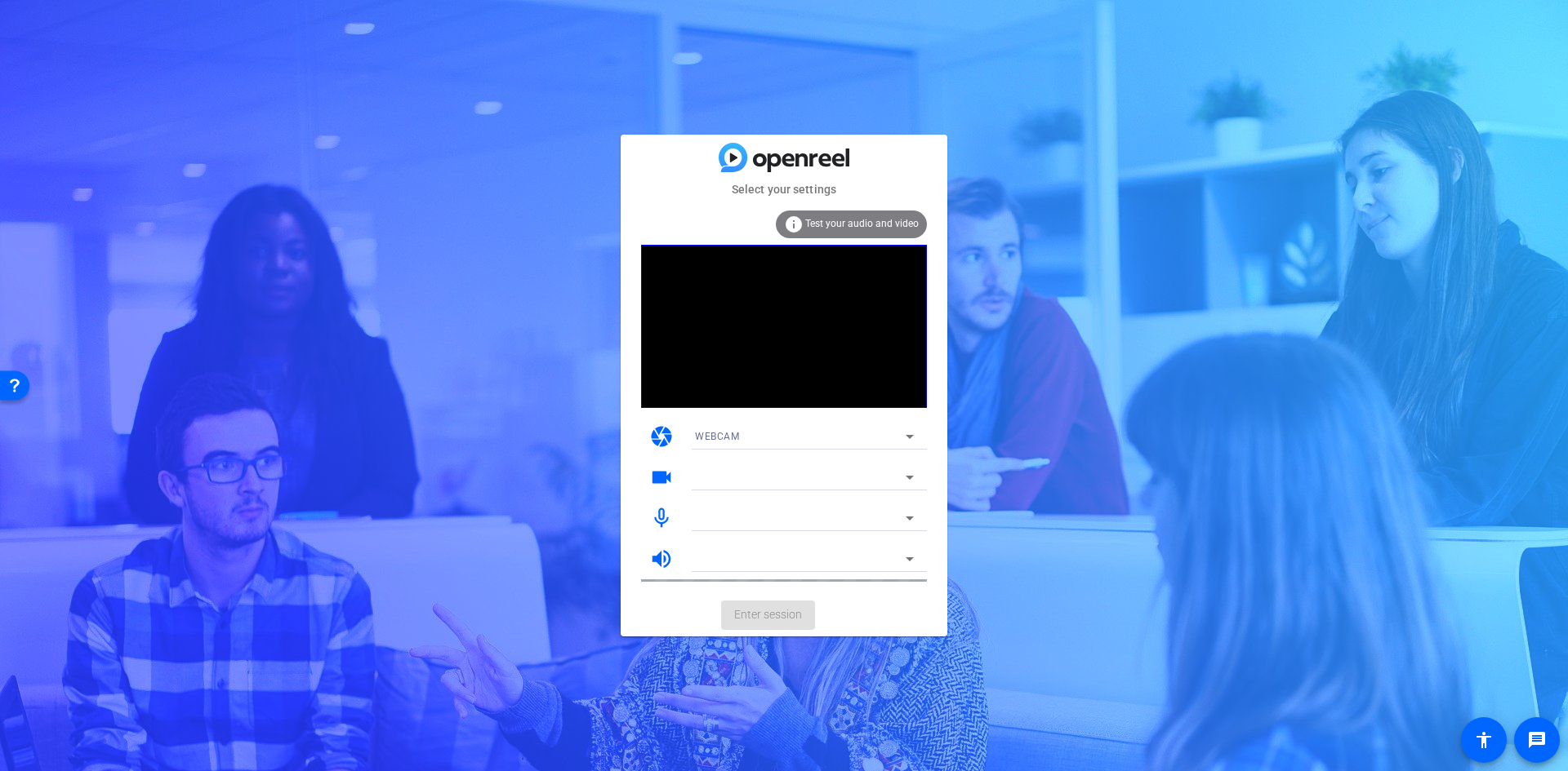
click at [910, 476] on icon at bounding box center [910, 478] width 20 height 20
click at [910, 476] on mat-form-field "c922 Pro Stream Webcam (046d:085c)" at bounding box center [804, 478] width 245 height 26
click at [910, 476] on icon at bounding box center [910, 478] width 20 height 20
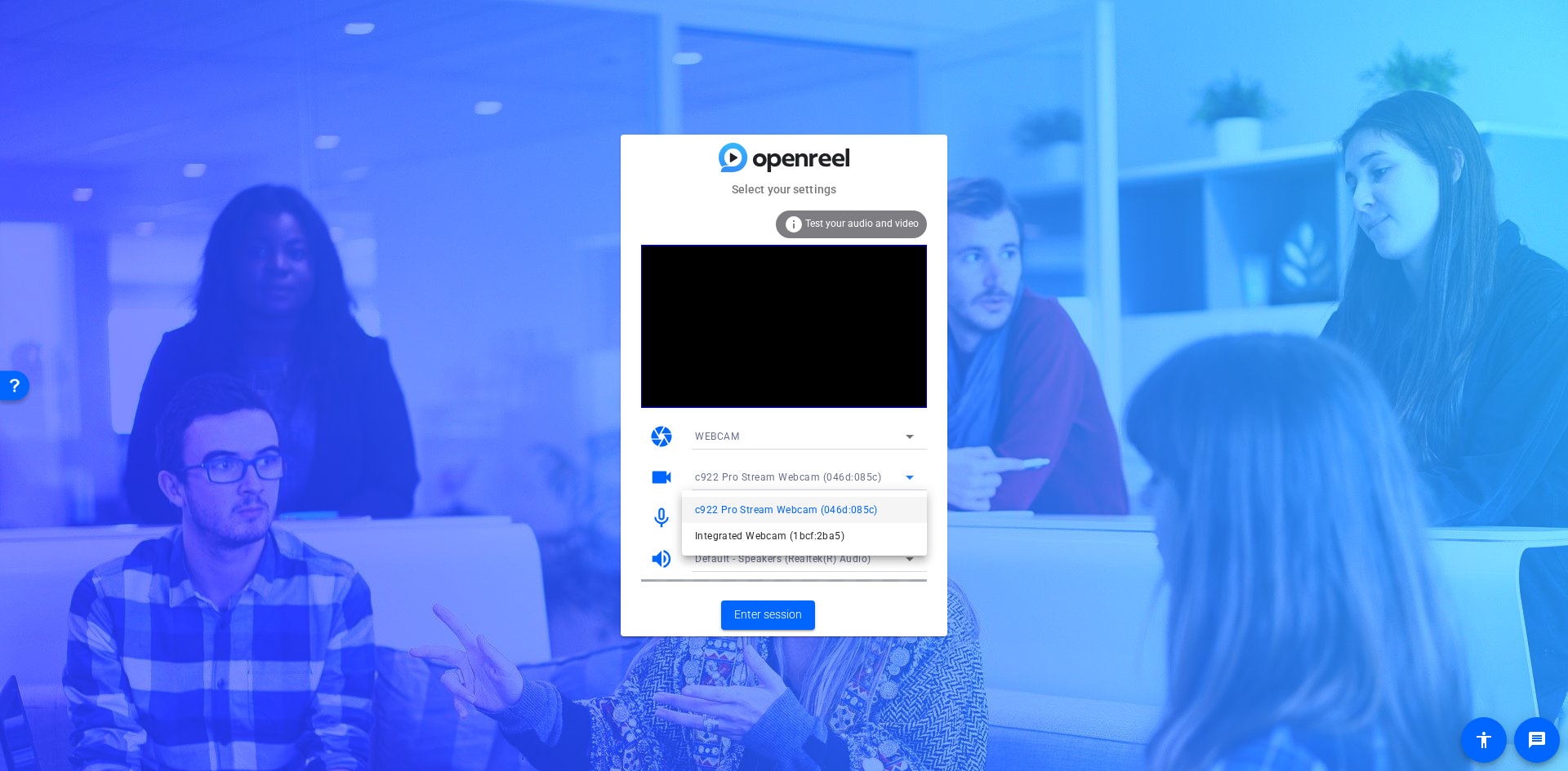
click at [263, 188] on div at bounding box center [262, 185] width 3 height 8
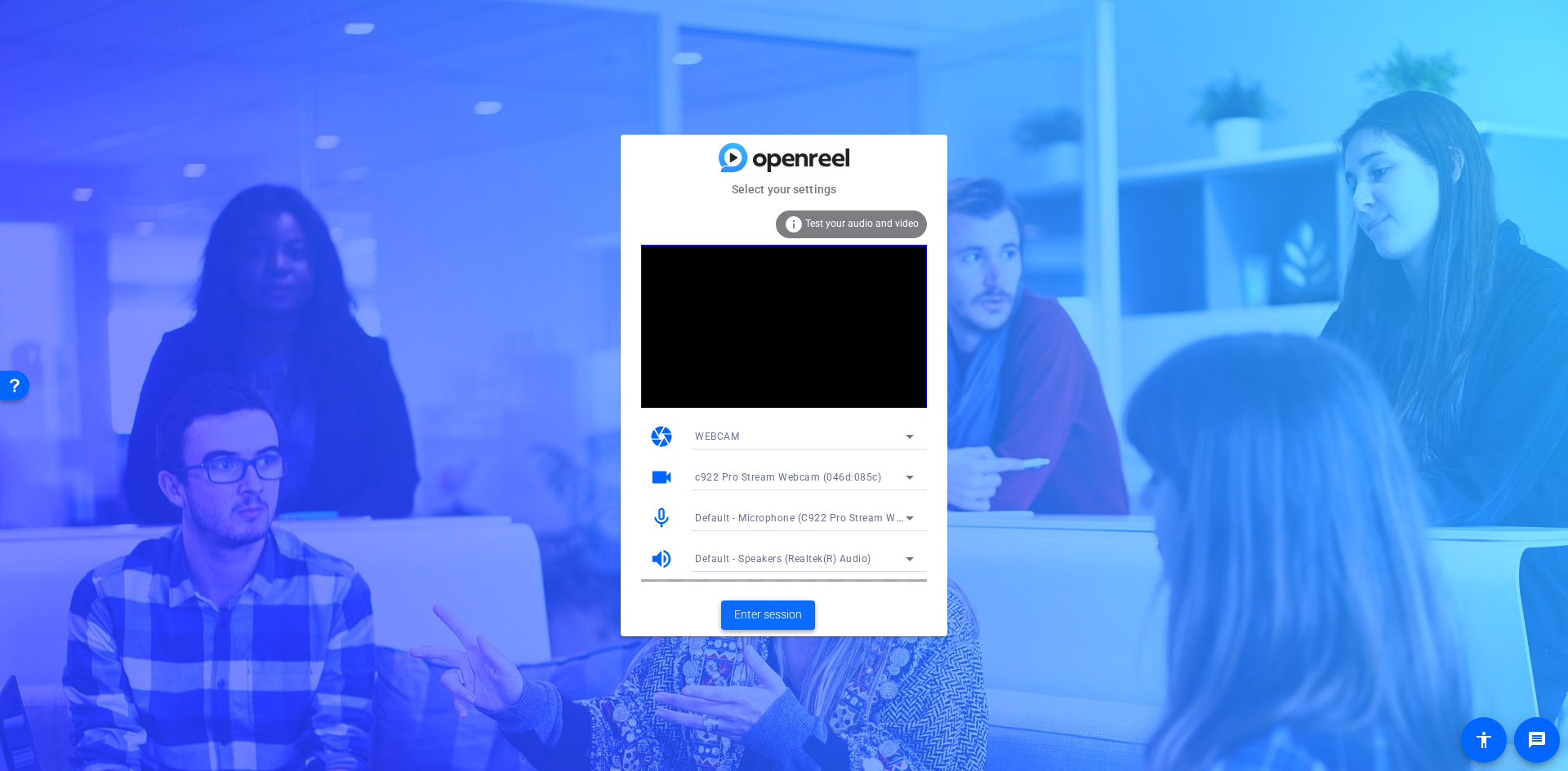
click at [763, 611] on span "Enter session" at bounding box center [768, 615] width 68 height 17
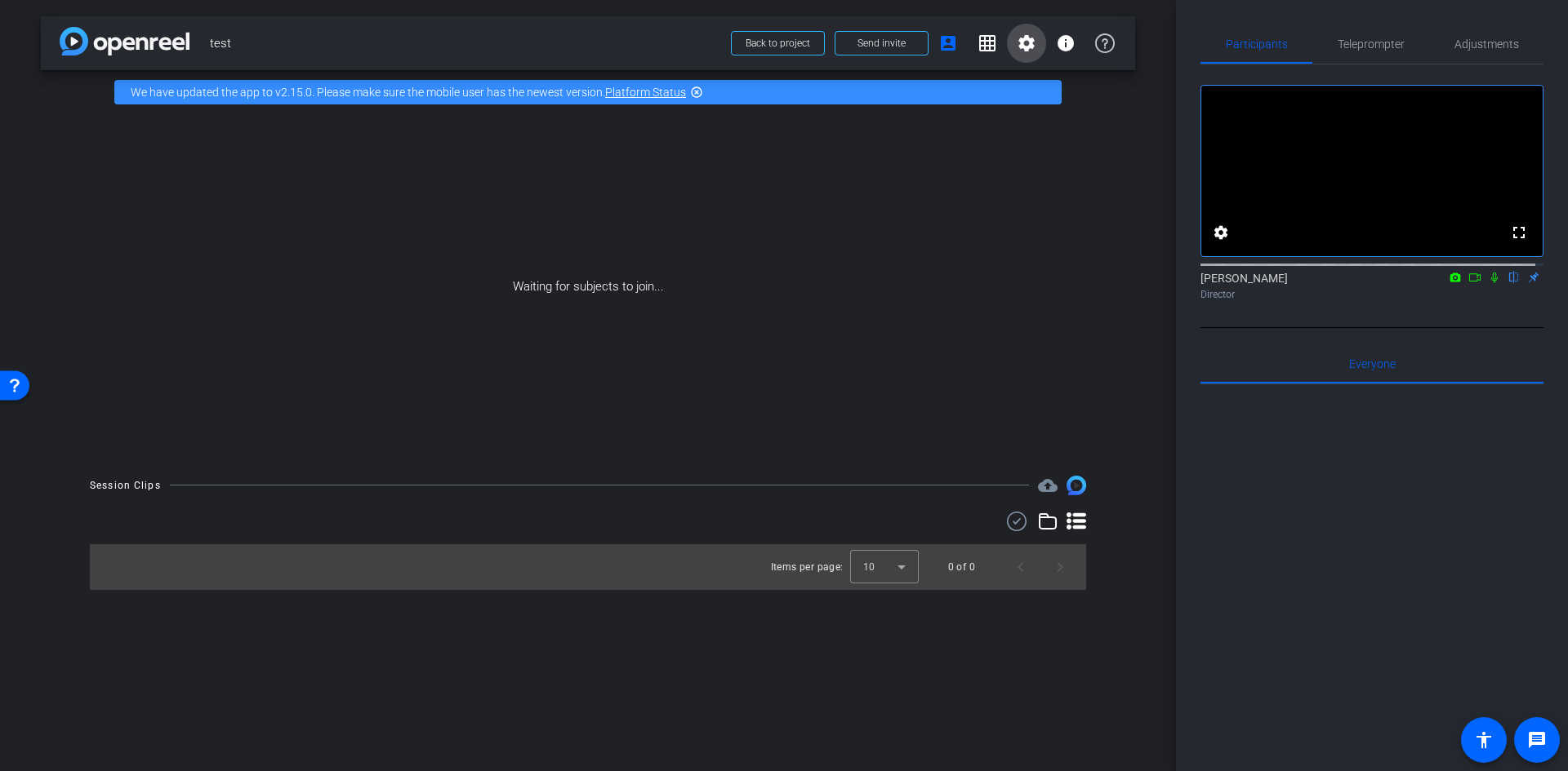
click at [1029, 44] on mat-icon "settings" at bounding box center [1026, 44] width 20 height 20
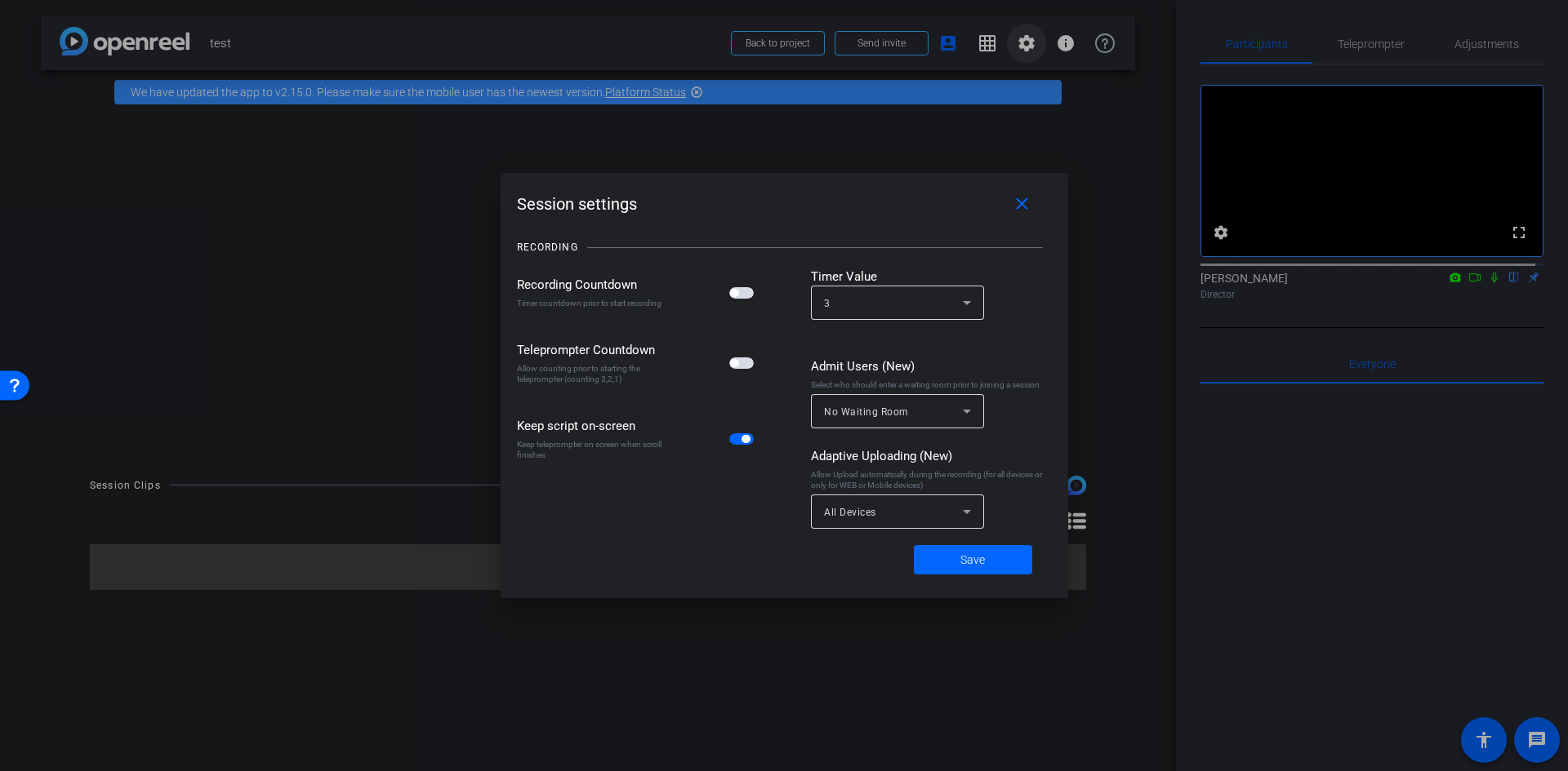
click at [1029, 44] on div at bounding box center [784, 386] width 1568 height 771
